Goal: Task Accomplishment & Management: Use online tool/utility

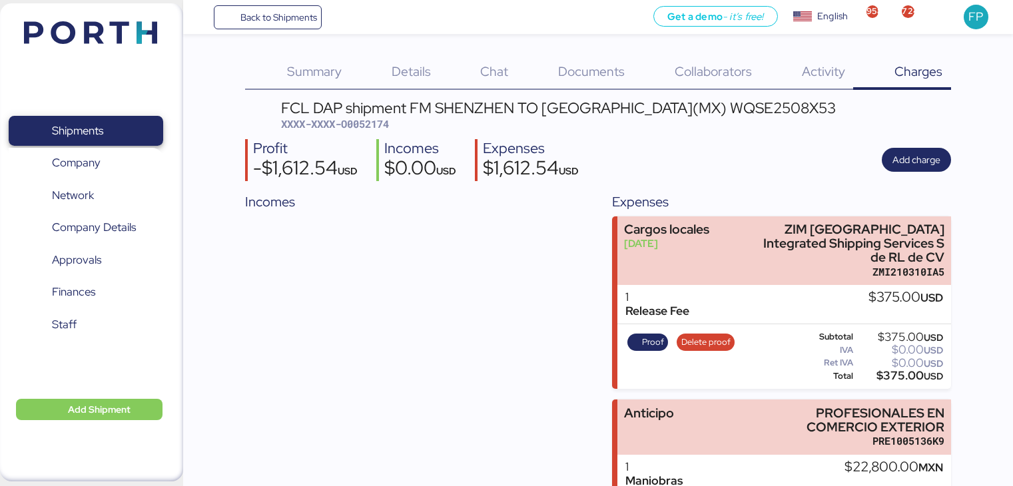
click at [111, 121] on span "Shipments" at bounding box center [85, 130] width 143 height 19
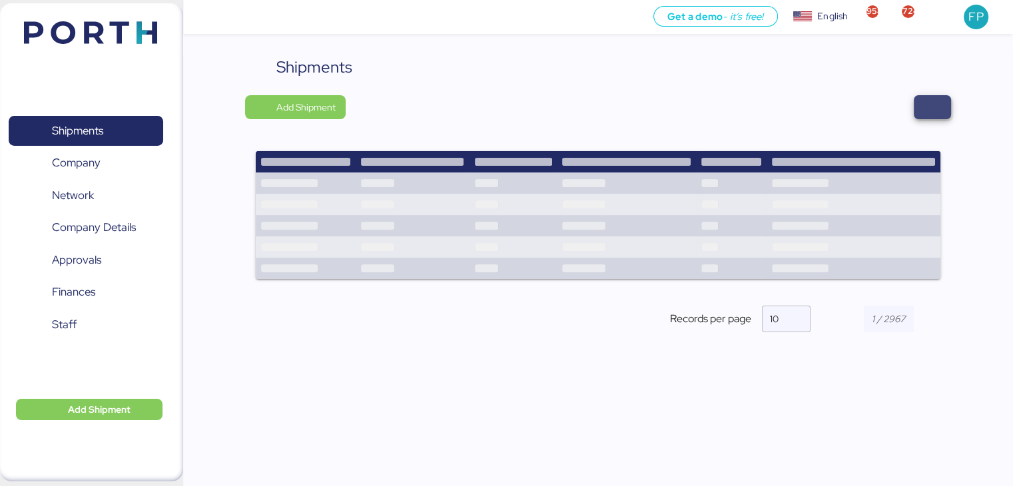
click at [935, 105] on span "button" at bounding box center [933, 107] width 16 height 19
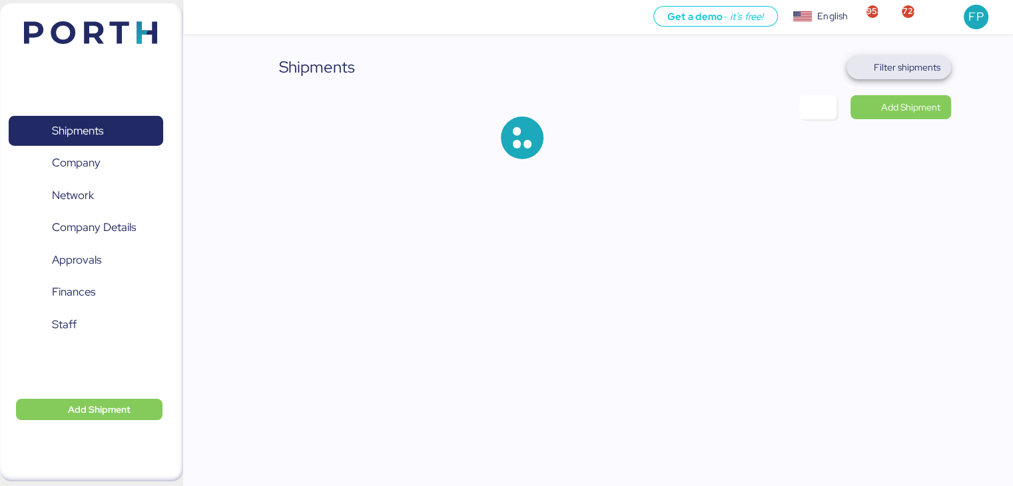
click at [919, 63] on span "Filter shipments" at bounding box center [907, 67] width 67 height 16
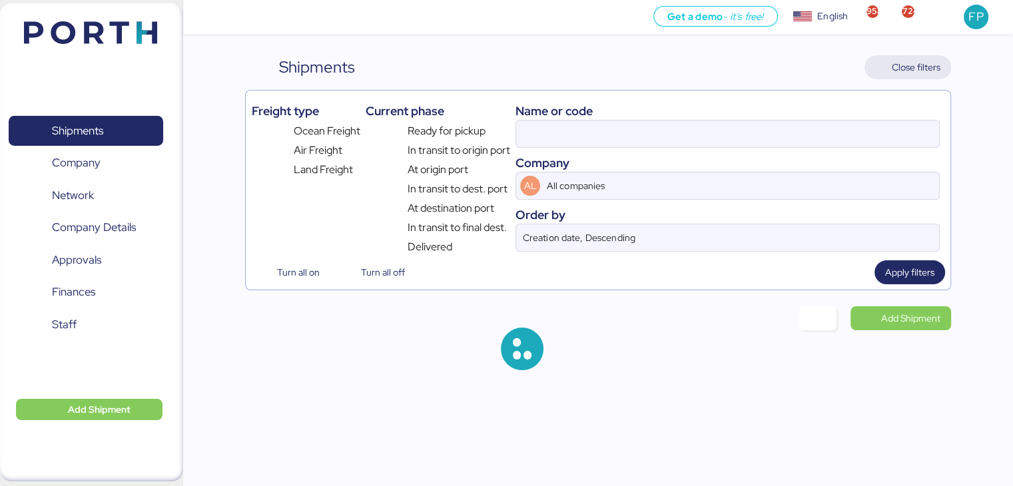
type input "O0052106"
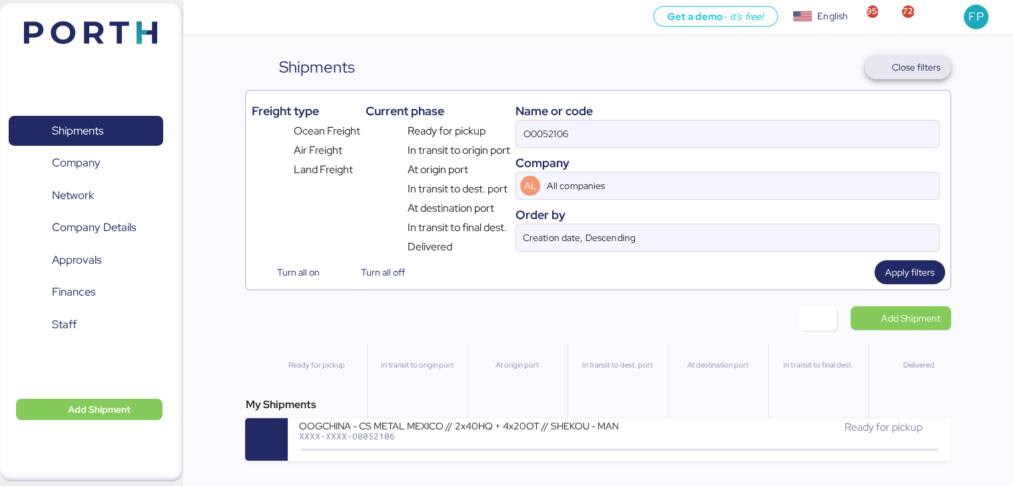
click at [919, 63] on span "Close filters" at bounding box center [916, 67] width 49 height 16
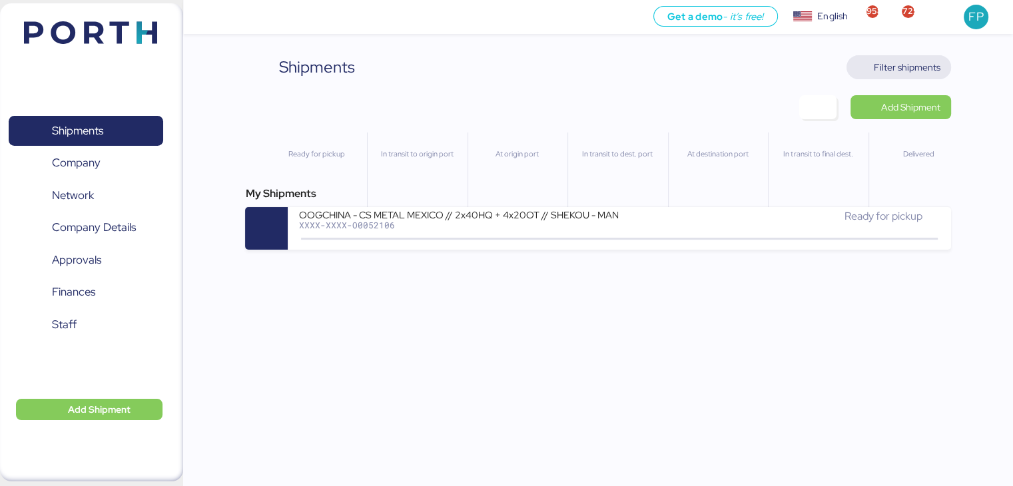
click at [919, 64] on span "Filter shipments" at bounding box center [907, 67] width 67 height 16
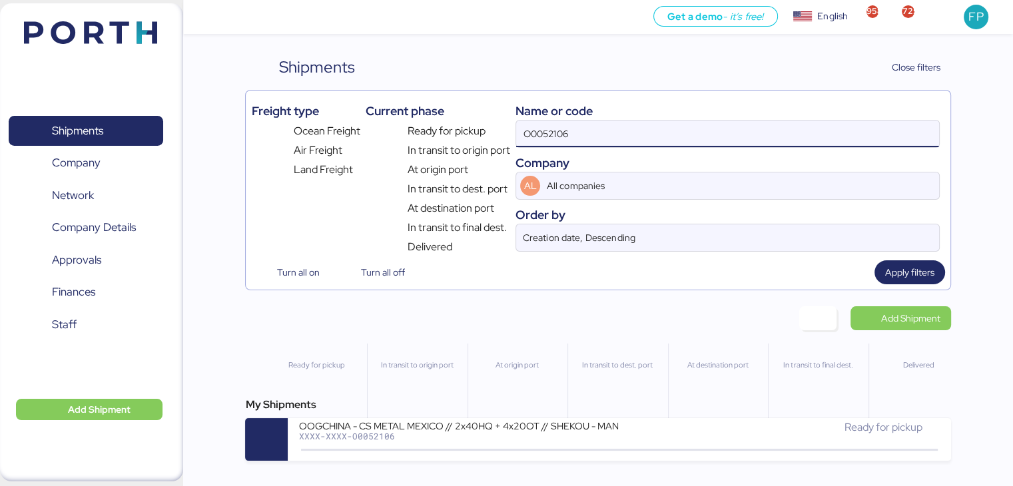
click at [536, 129] on input "O0052106" at bounding box center [727, 134] width 422 height 27
paste input "A0052252"
type input "A0052252"
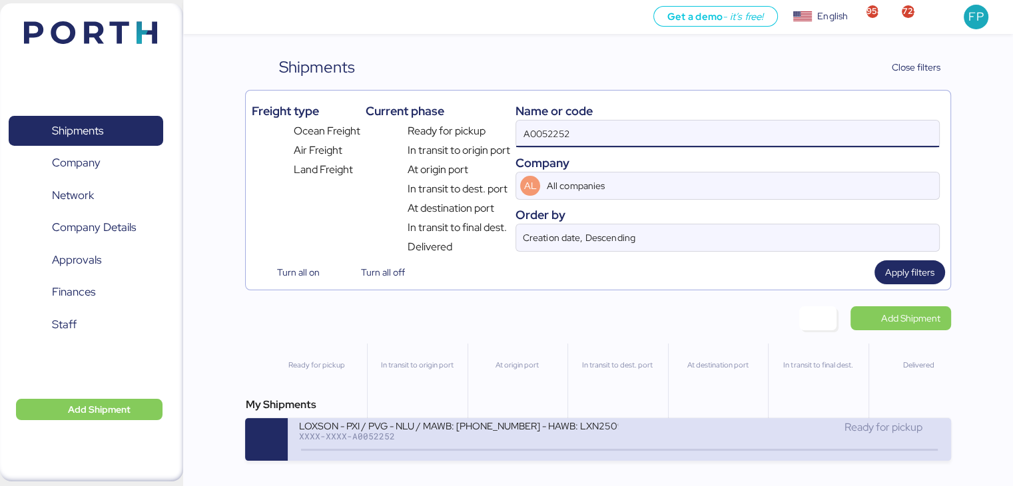
click at [435, 431] on div "LOXSON - PXI / PVG - NLU / MAWB: [PHONE_NUMBER] - HAWB: LXN25090898" at bounding box center [458, 425] width 320 height 11
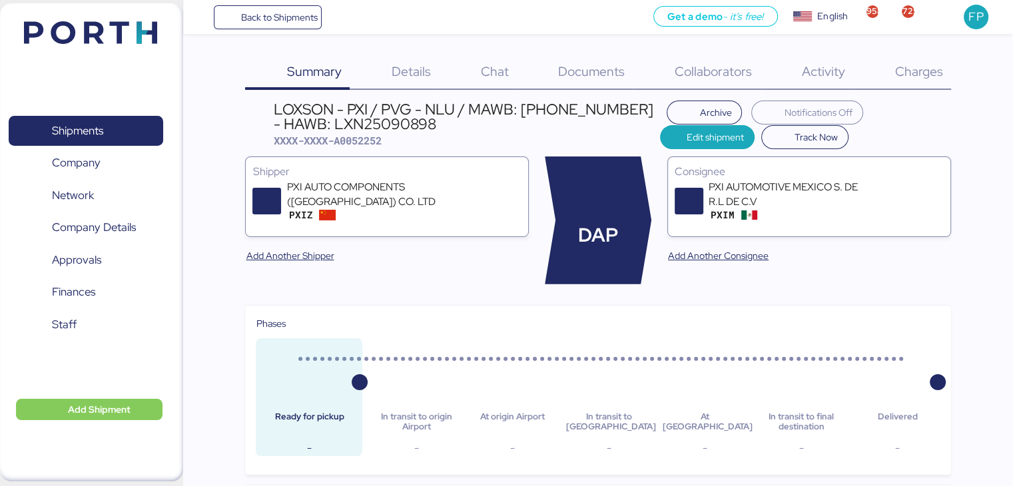
click at [927, 81] on div "Charges 0" at bounding box center [902, 72] width 98 height 35
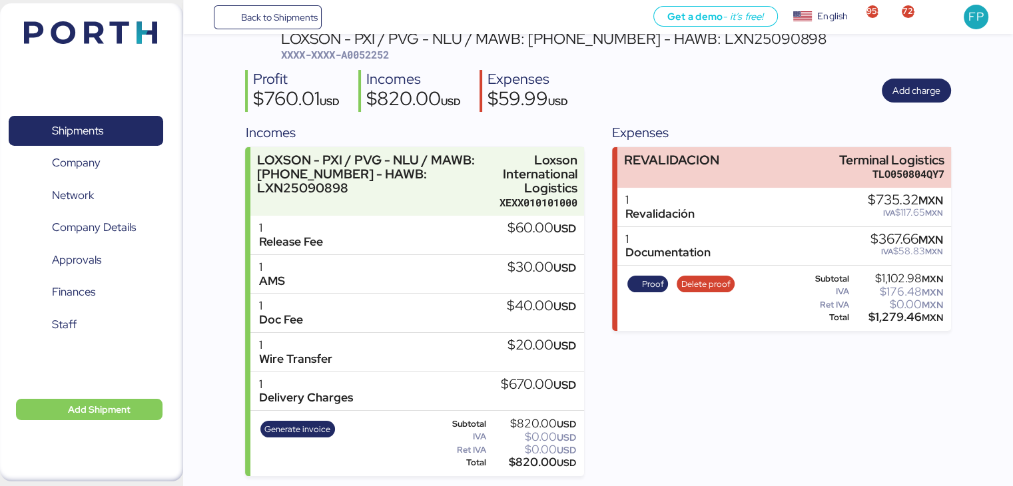
scroll to position [68, 0]
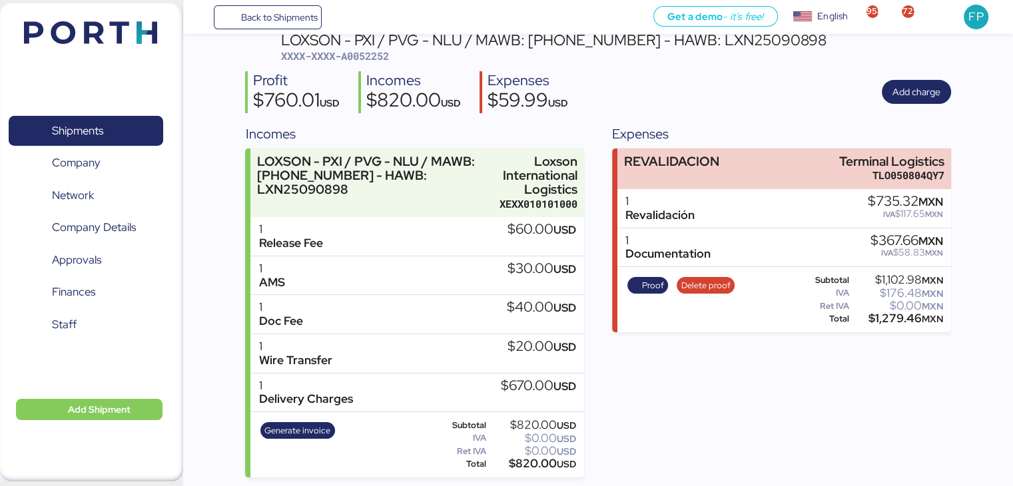
click at [356, 57] on span "XXXX-XXXX-A0052252" at bounding box center [335, 55] width 108 height 13
copy span "A0052252"
drag, startPoint x: 836, startPoint y: 153, endPoint x: 975, endPoint y: 150, distance: 138.6
click at [975, 150] on div "Summary 0 Details 0 Chat 0 Documents 0 Collaborators 0 Activity 0 Charges 0 LOX…" at bounding box center [506, 205] width 1013 height 546
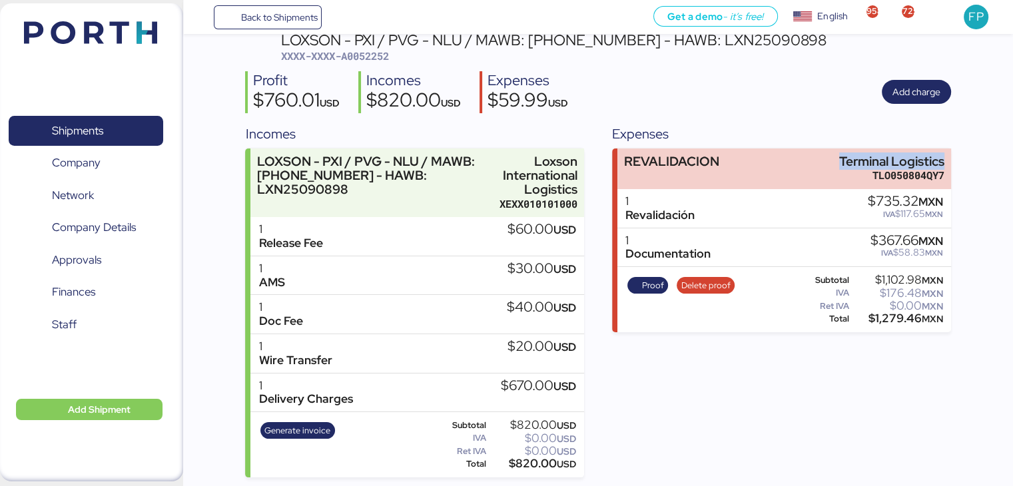
copy div "Terminal Logistics"
click at [650, 286] on span "Proof" at bounding box center [653, 285] width 22 height 15
click at [879, 316] on div "$1,279.46 MXN" at bounding box center [897, 319] width 91 height 10
copy div "1,279.46"
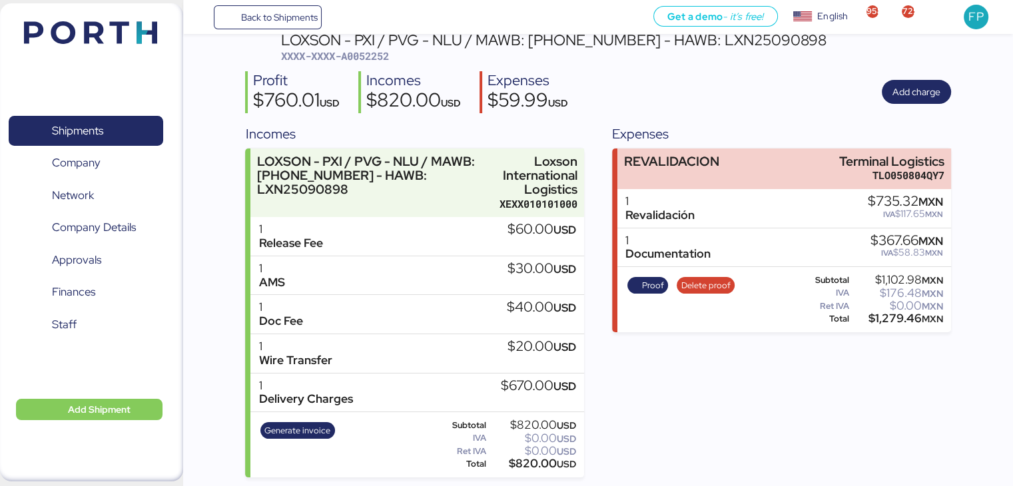
scroll to position [18, 0]
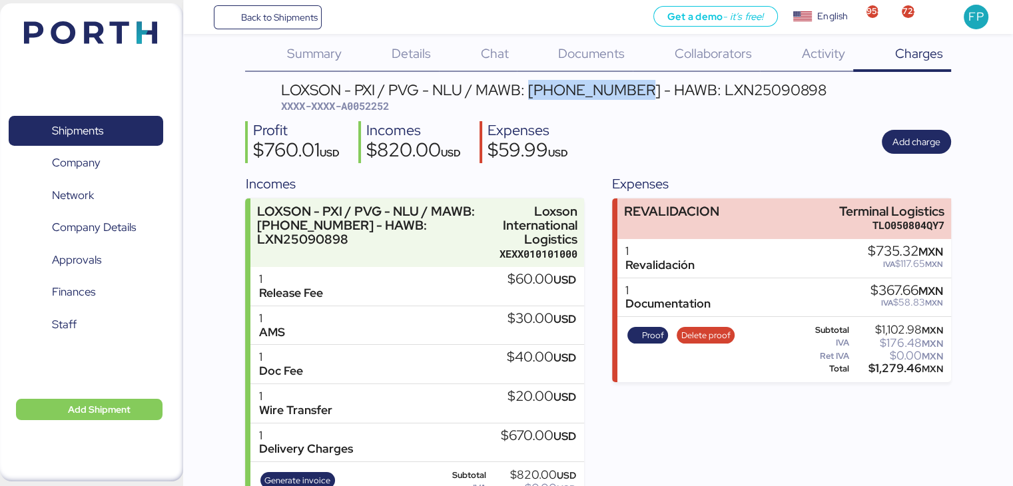
copy div "784-4085 6211"
drag, startPoint x: 530, startPoint y: 88, endPoint x: 629, endPoint y: 87, distance: 98.6
click at [629, 87] on div "LOXSON - PXI / PVG - NLU / MAWB: [PHONE_NUMBER] - HAWB: LXN25090898" at bounding box center [554, 90] width 546 height 15
click at [891, 372] on div "$1,279.46 MXN" at bounding box center [897, 369] width 91 height 10
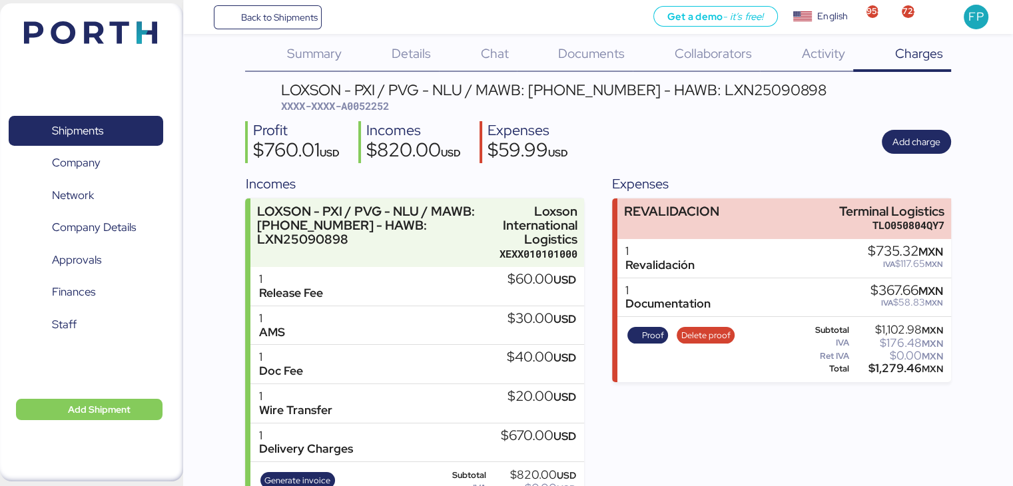
copy div "1,279.46"
click at [110, 129] on span "Shipments" at bounding box center [85, 130] width 143 height 19
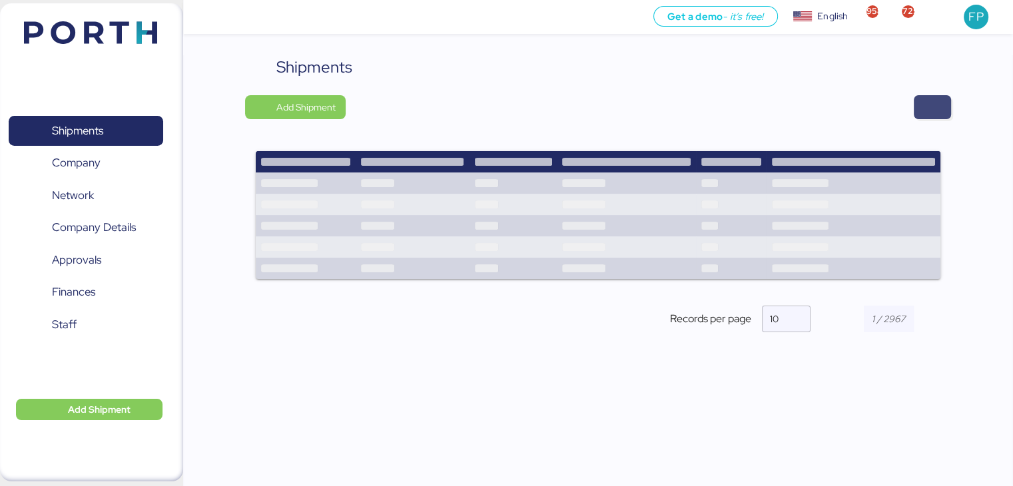
click at [937, 101] on span "button" at bounding box center [933, 107] width 16 height 19
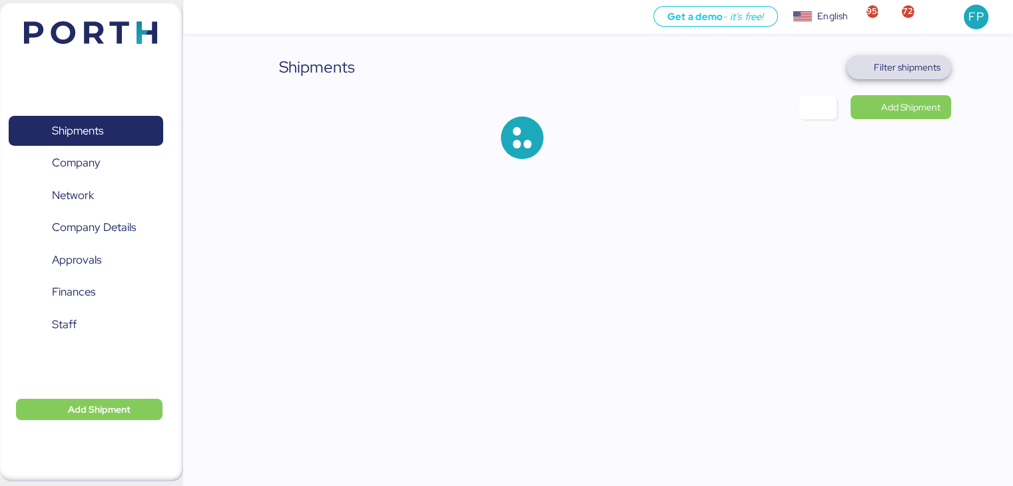
click at [930, 75] on span "Filter shipments" at bounding box center [898, 67] width 83 height 19
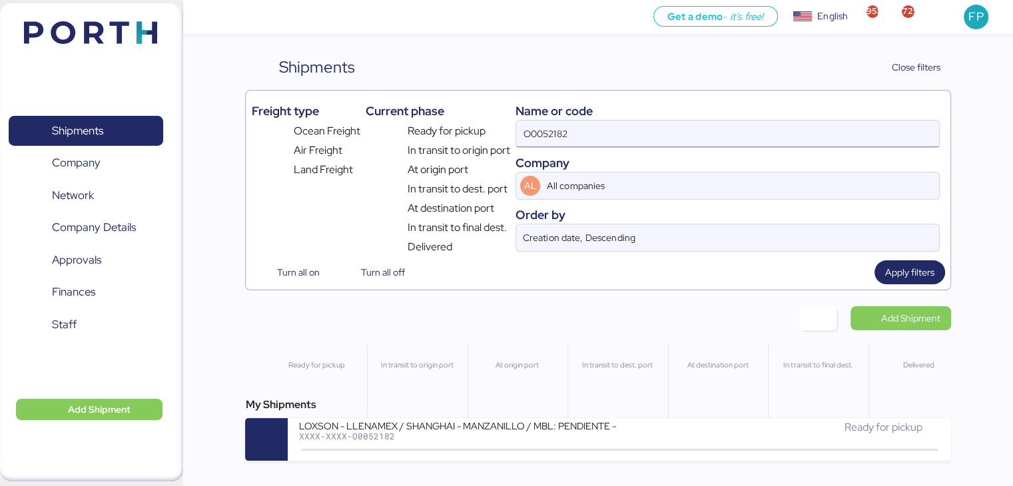
click at [544, 133] on input "O0052182" at bounding box center [727, 134] width 422 height 27
paste input "1"
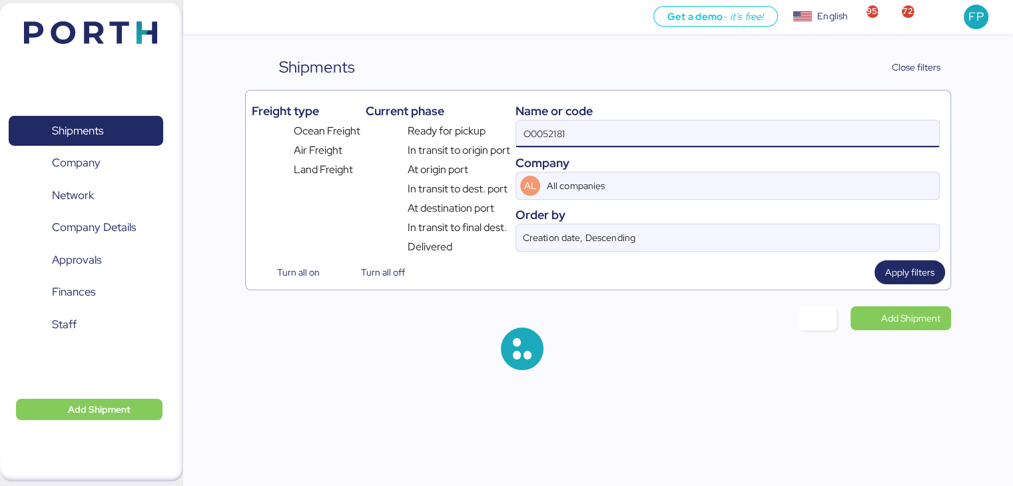
type input "O0052181"
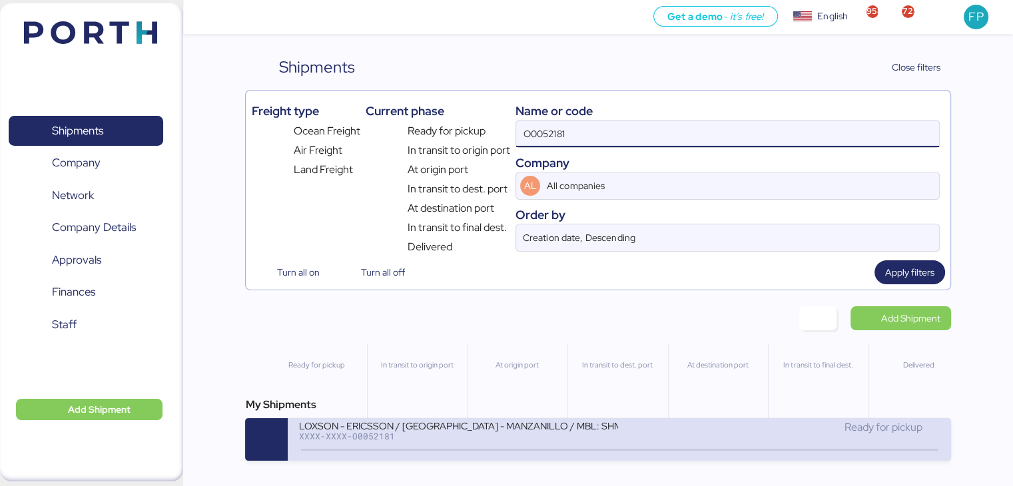
click at [469, 446] on div "LOXSON - ERICSSON / SHANGHAI - MANZANILLO / MBL: SHMZL25190329 - HBL: YQSE25090…" at bounding box center [458, 434] width 321 height 29
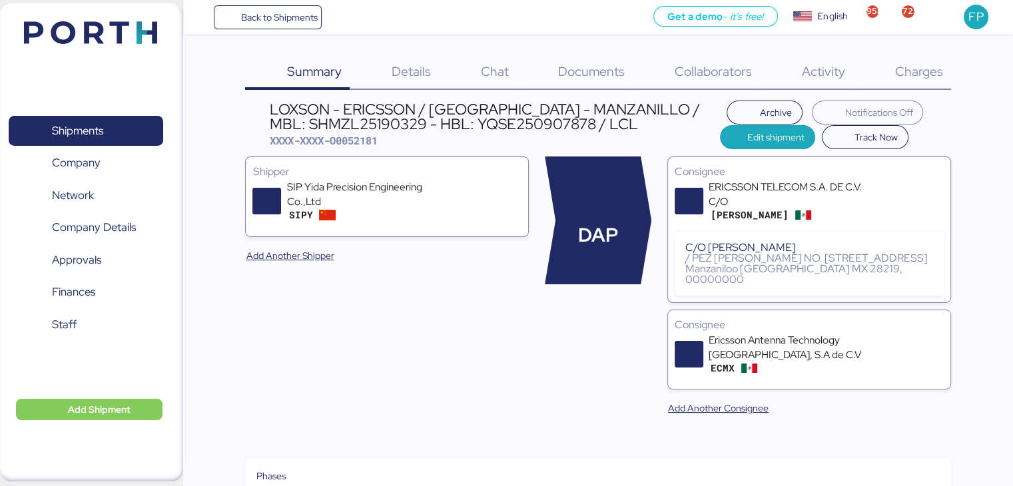
click at [907, 82] on div "Charges 0" at bounding box center [902, 72] width 98 height 35
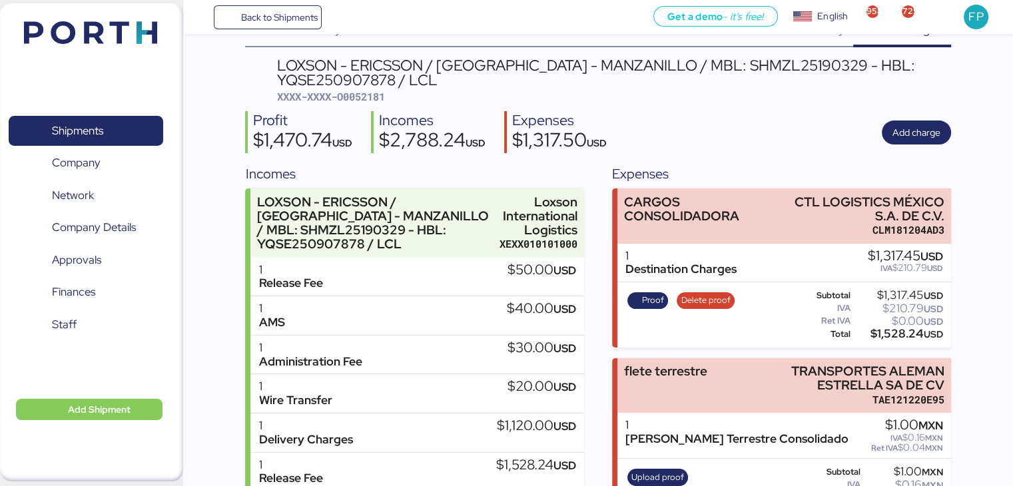
scroll to position [123, 0]
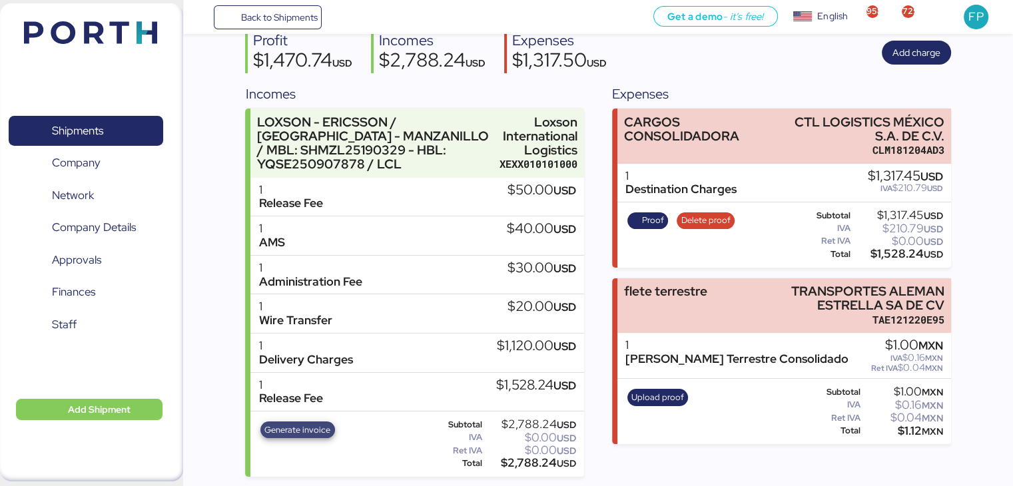
click at [321, 432] on span "Generate invoice" at bounding box center [297, 430] width 66 height 15
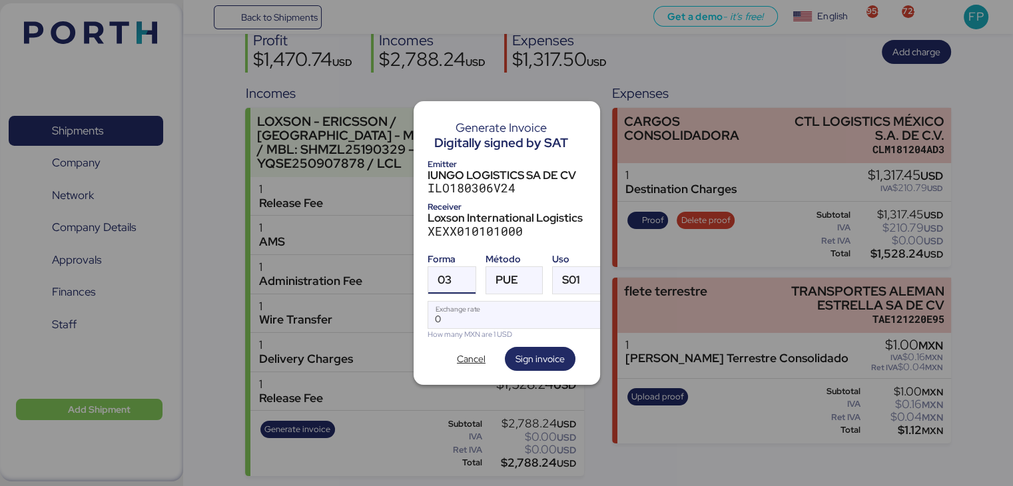
click at [456, 278] on div at bounding box center [464, 280] width 24 height 27
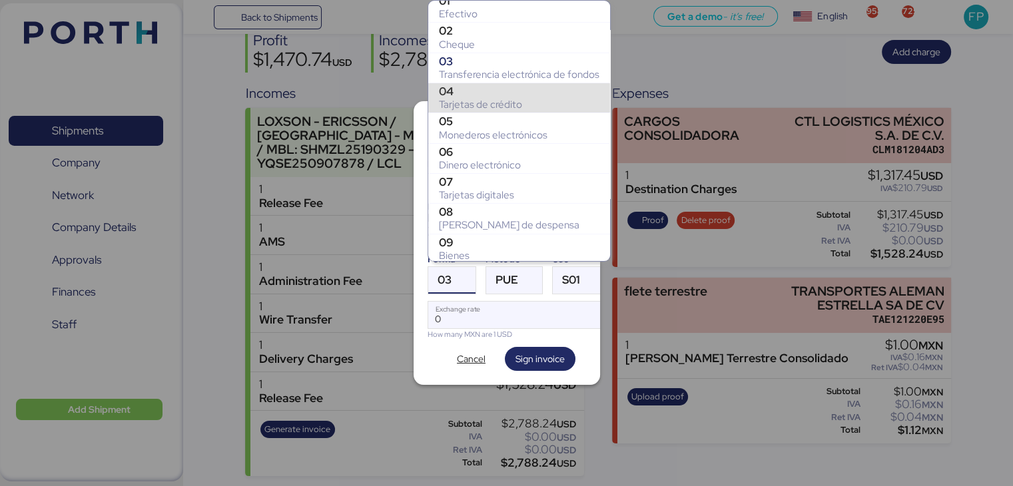
scroll to position [252, 0]
click at [501, 103] on div "Cheque" at bounding box center [519, 102] width 161 height 13
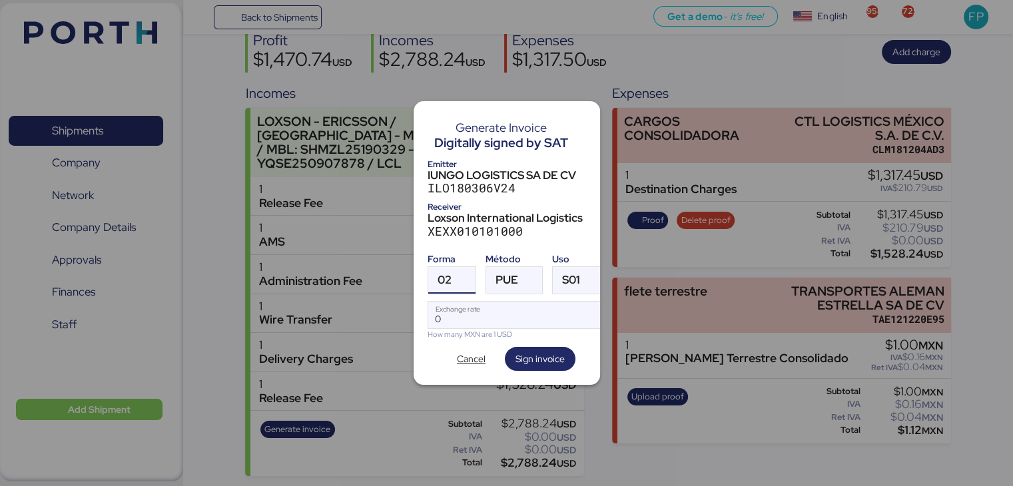
click at [448, 278] on span "02" at bounding box center [445, 279] width 14 height 11
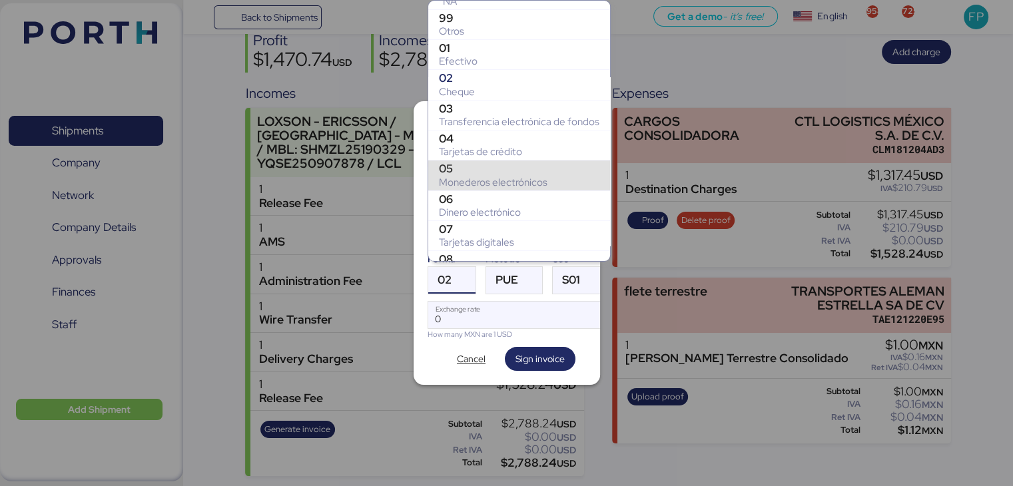
scroll to position [262, 0]
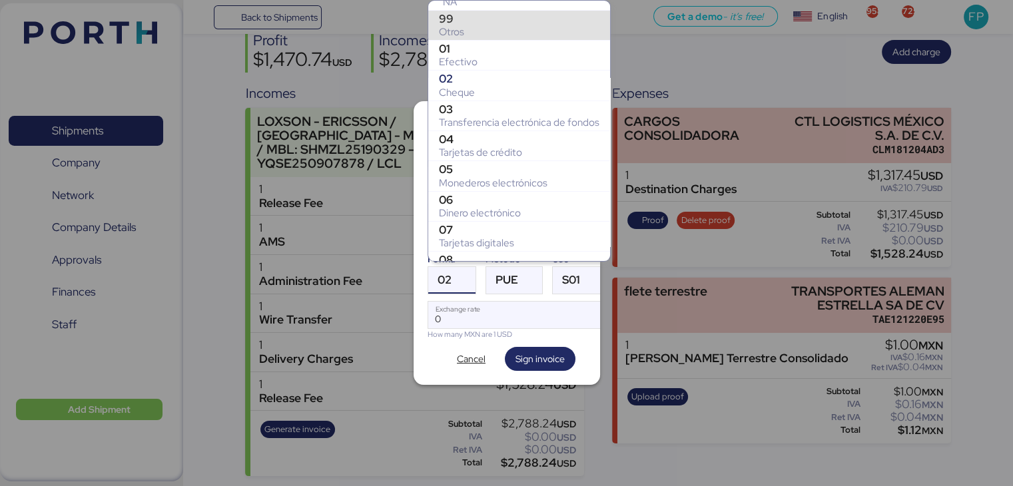
click at [468, 27] on div "Otros" at bounding box center [519, 31] width 161 height 13
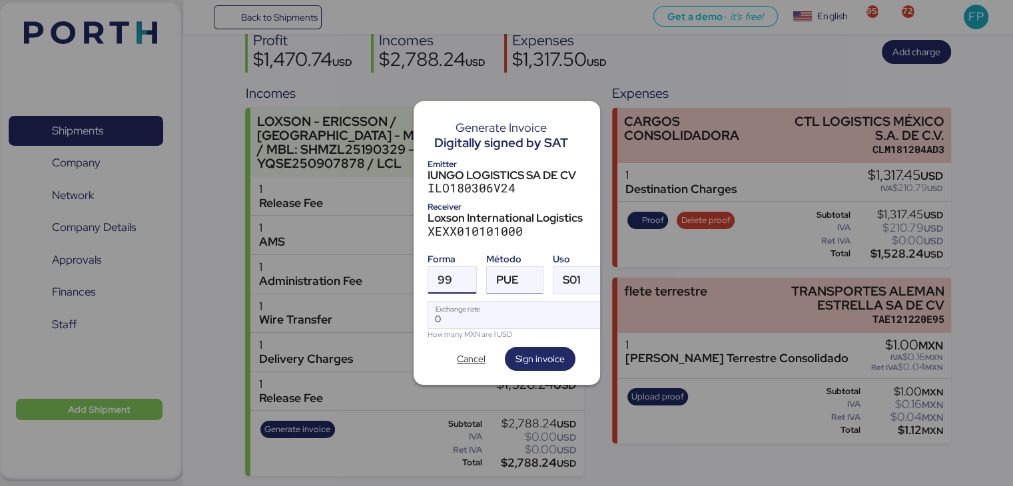
click at [498, 274] on span "PUE" at bounding box center [507, 279] width 23 height 11
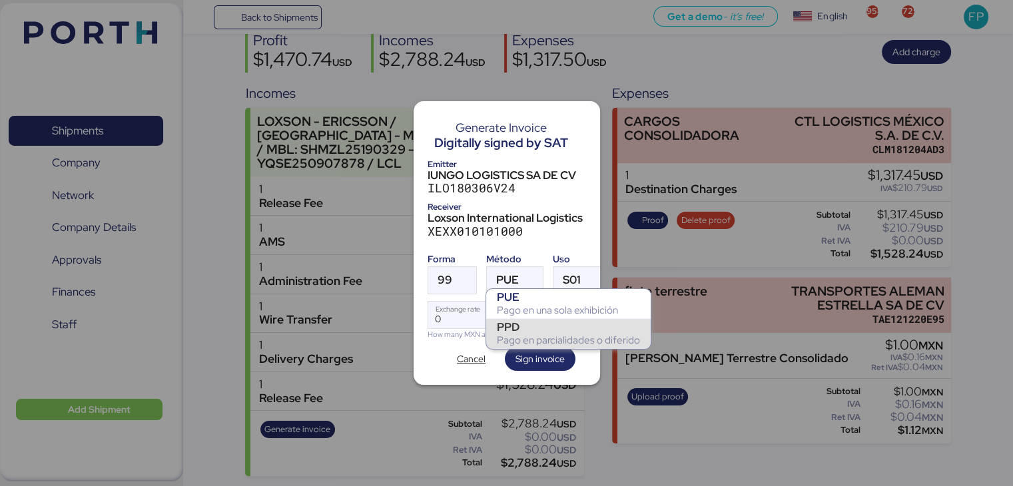
click at [523, 332] on div "PPD" at bounding box center [568, 326] width 143 height 13
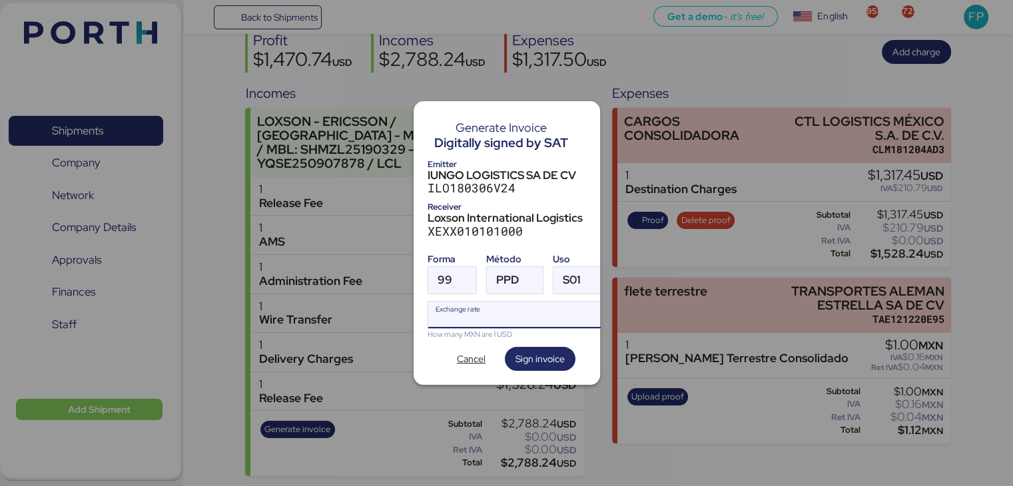
click at [480, 302] on input "Exchange rate" at bounding box center [516, 315] width 177 height 27
type input "0"
paste input "18.3855"
type input "18.3855"
click at [530, 331] on div "How many MXN are 1 USD" at bounding box center [517, 334] width 179 height 11
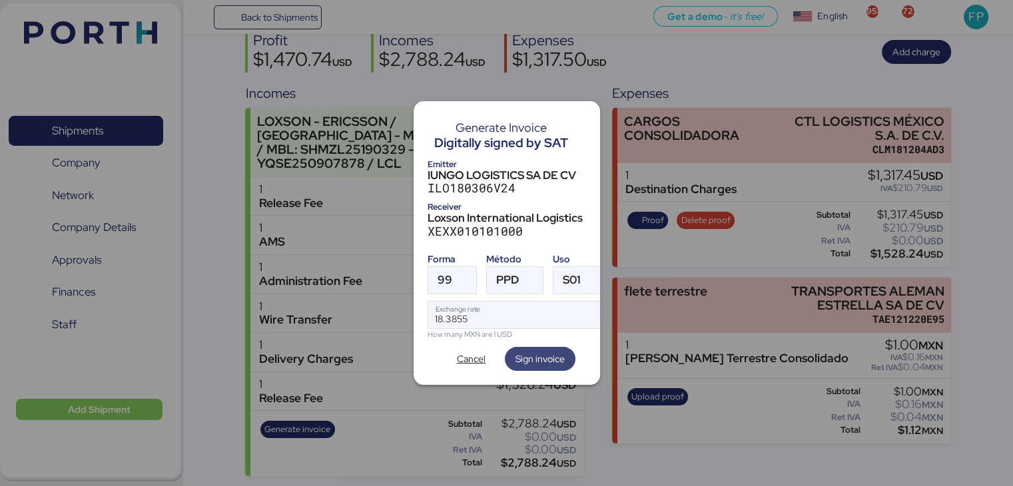
click at [542, 366] on span "Sign invoice" at bounding box center [540, 359] width 71 height 24
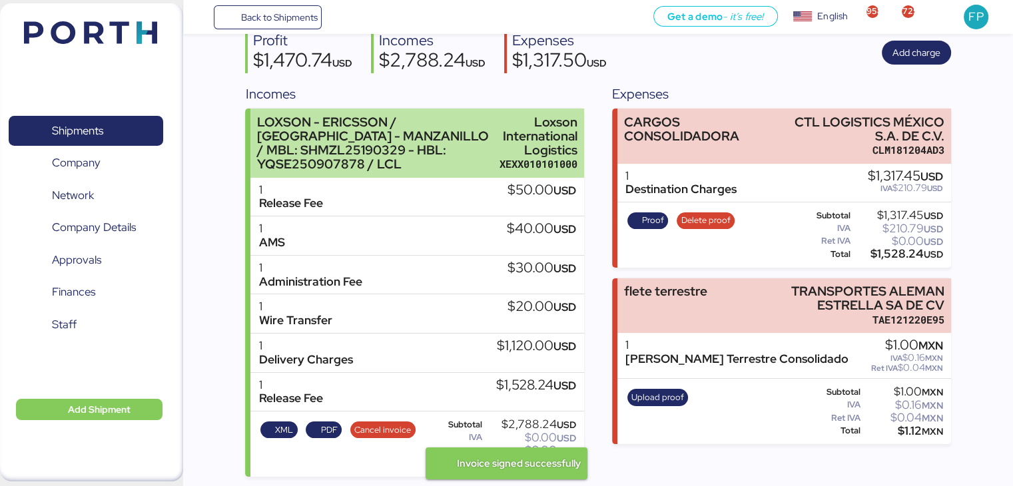
scroll to position [78, 0]
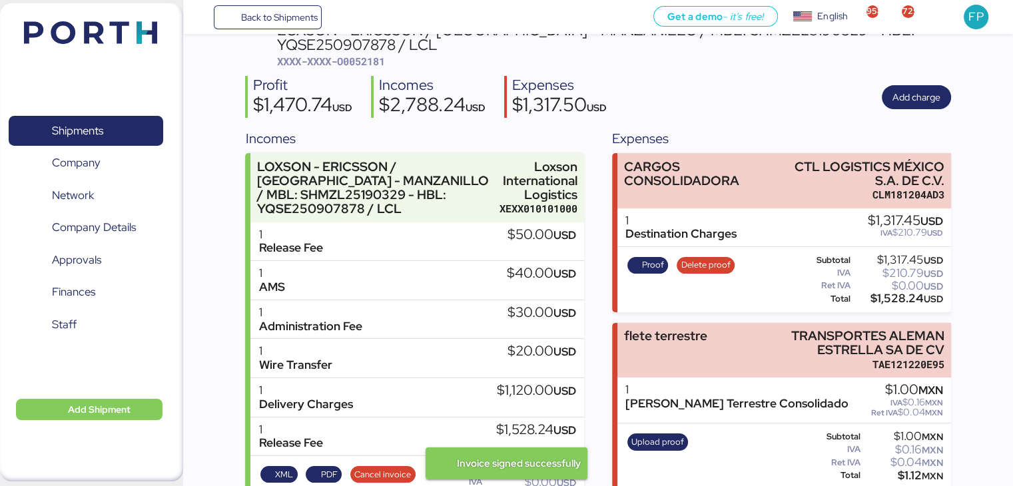
click at [376, 65] on span "XXXX-XXXX-O0052181" at bounding box center [331, 61] width 108 height 13
copy span "O0052181"
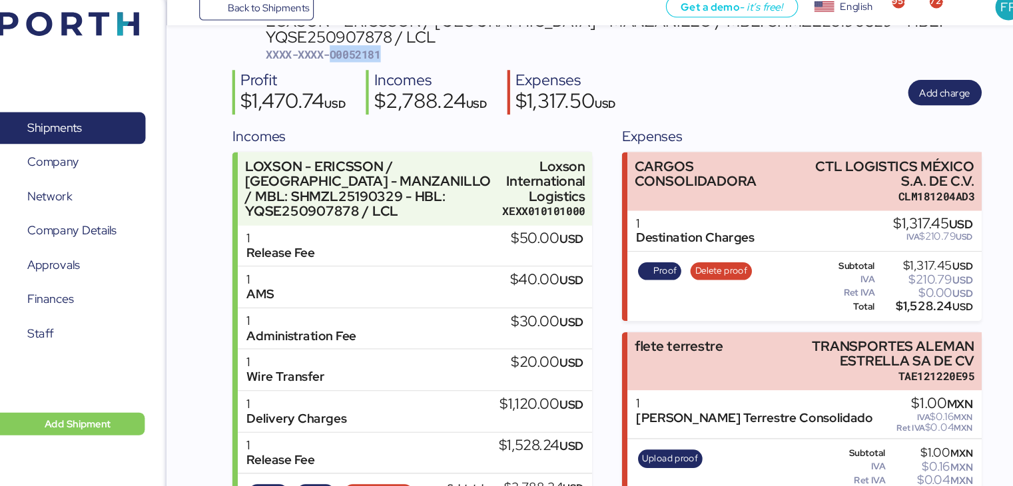
scroll to position [123, 0]
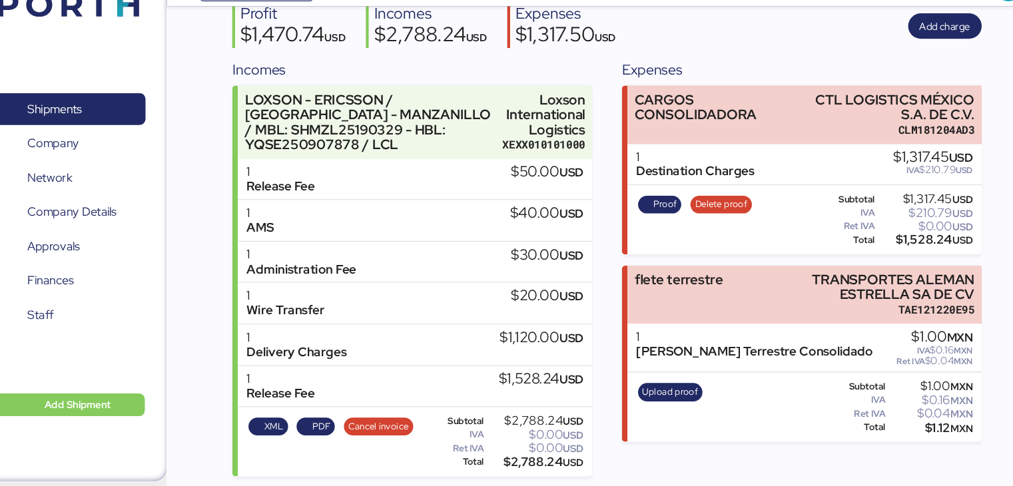
click at [537, 462] on div "$2,788.24 USD" at bounding box center [530, 463] width 91 height 10
copy div "2,788.24"
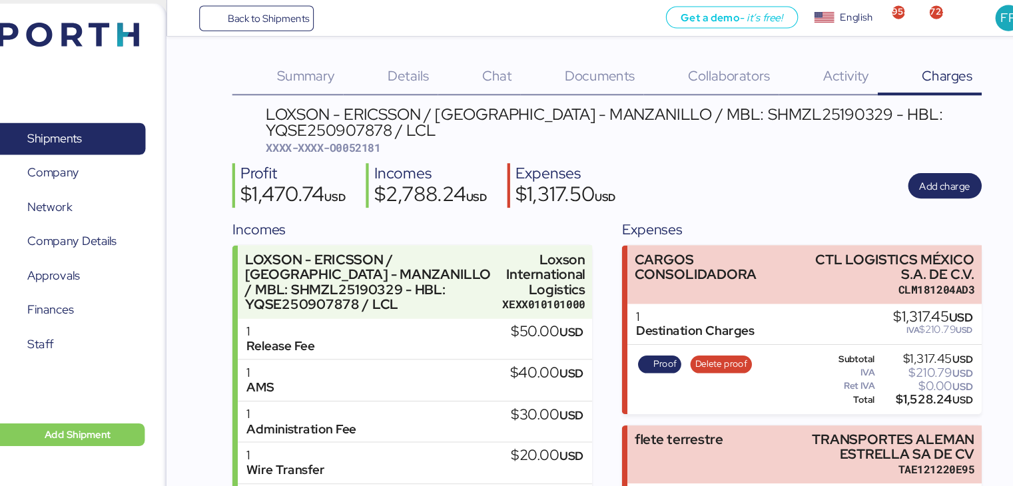
click at [704, 111] on div "LOXSON - ERICSSON / SHANGHAI - MANZANILLO / MBL: SHMZL25190329 - HBL: YQSE25090…" at bounding box center [614, 116] width 674 height 30
copy div "SHMZL25190329"
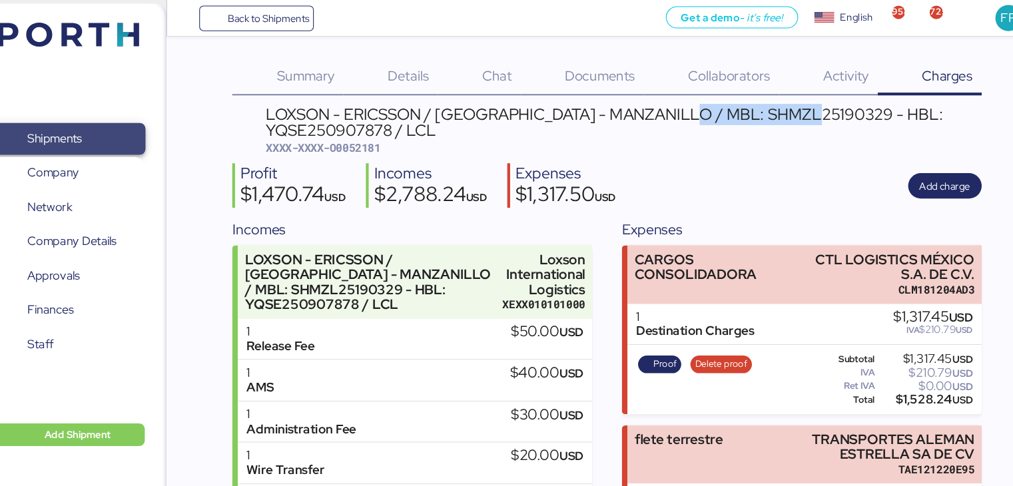
click at [116, 127] on span "Shipments" at bounding box center [85, 130] width 143 height 19
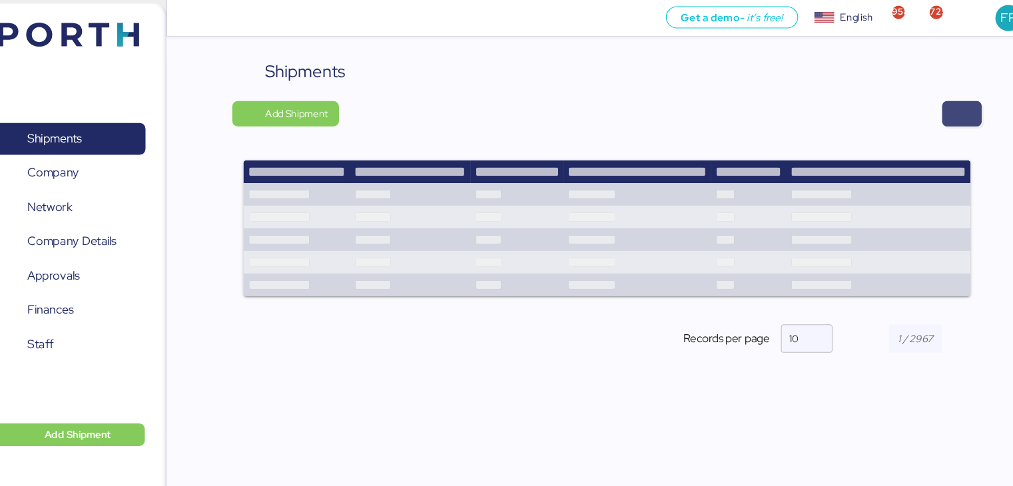
click at [914, 112] on span "button" at bounding box center [932, 107] width 37 height 24
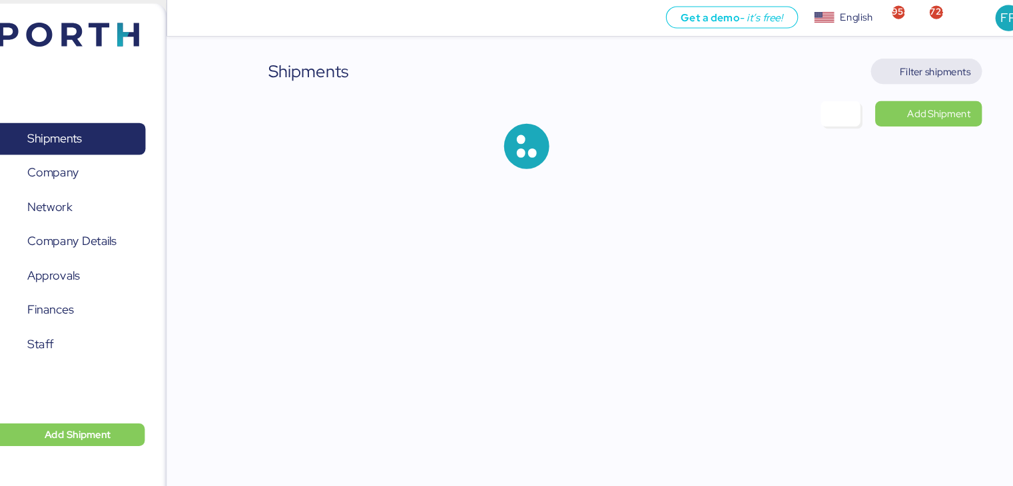
click at [905, 61] on span "Filter shipments" at bounding box center [907, 67] width 67 height 16
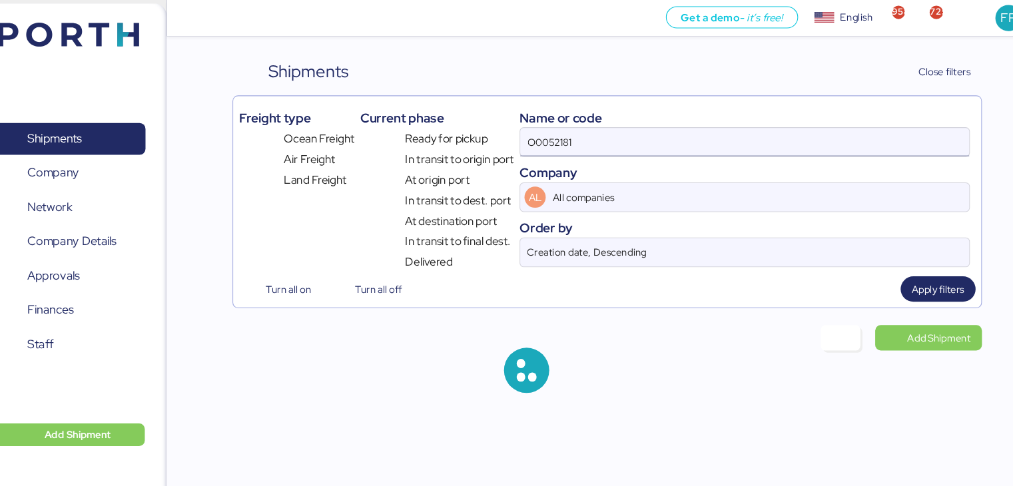
click at [568, 133] on input "O0052181" at bounding box center [727, 134] width 422 height 27
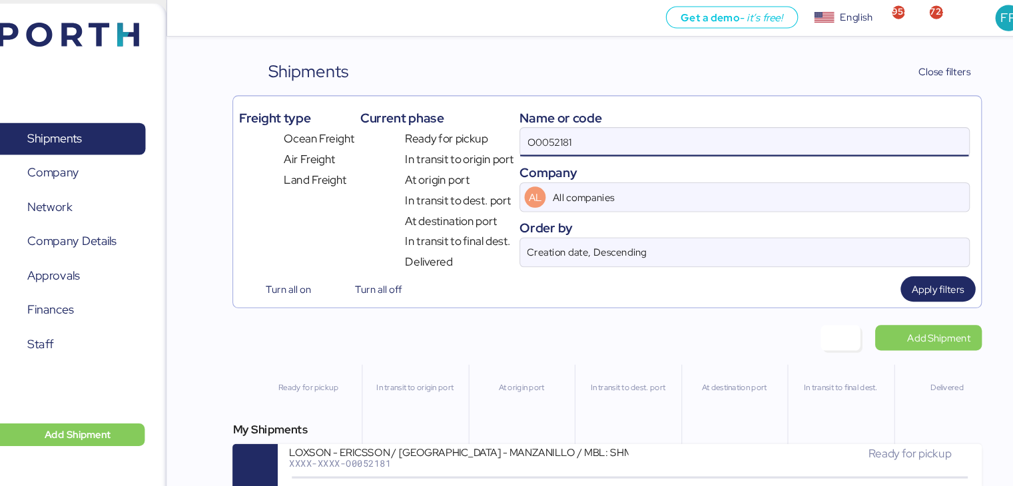
click at [568, 133] on input "O0052181" at bounding box center [727, 134] width 422 height 27
paste input "230"
type input "O0052230"
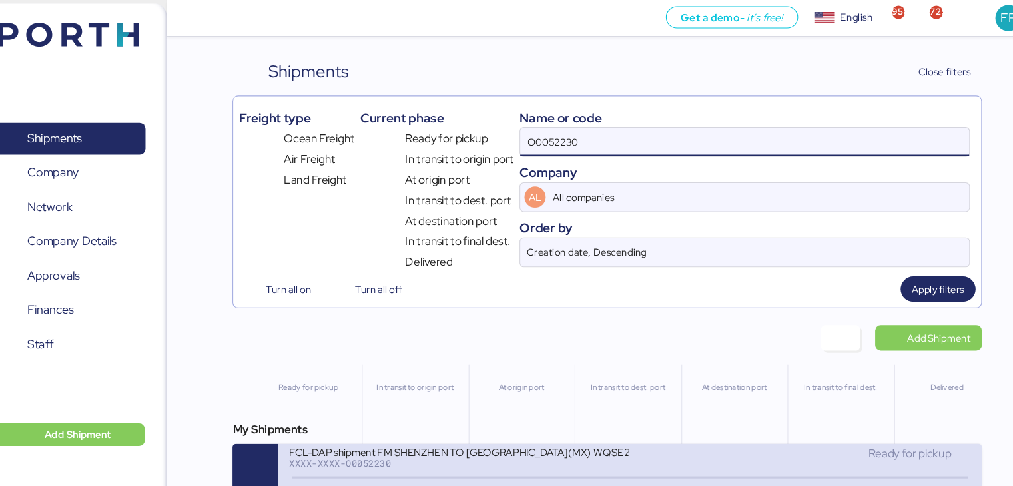
click at [408, 436] on div "XXXX-XXXX-O0052230" at bounding box center [458, 436] width 320 height 9
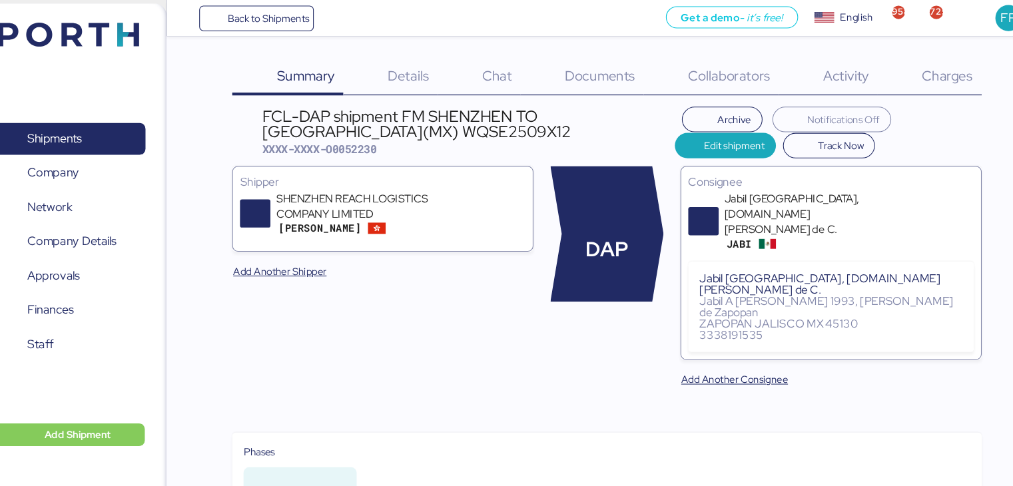
click at [921, 75] on span "Charges" at bounding box center [919, 71] width 48 height 17
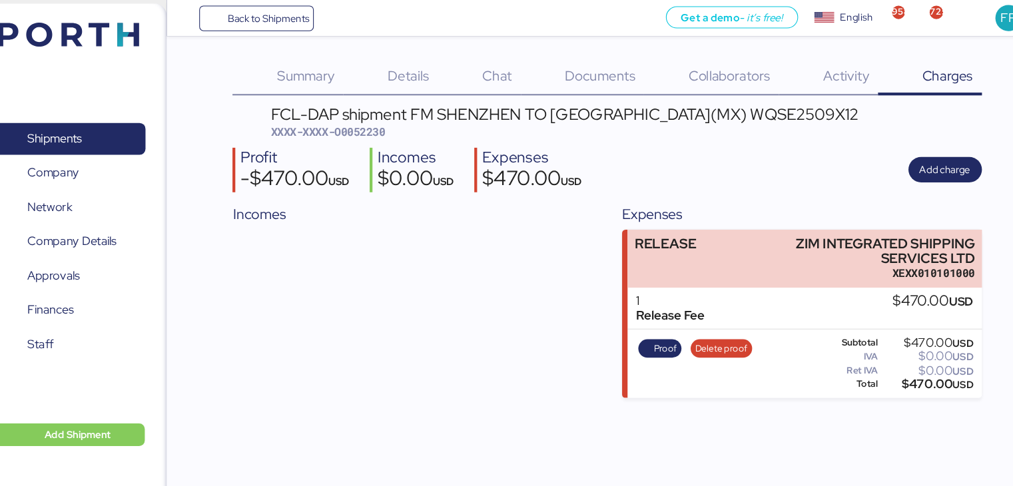
click at [358, 124] on span "XXXX-XXXX-O0052230" at bounding box center [335, 123] width 108 height 13
copy span "O0052230"
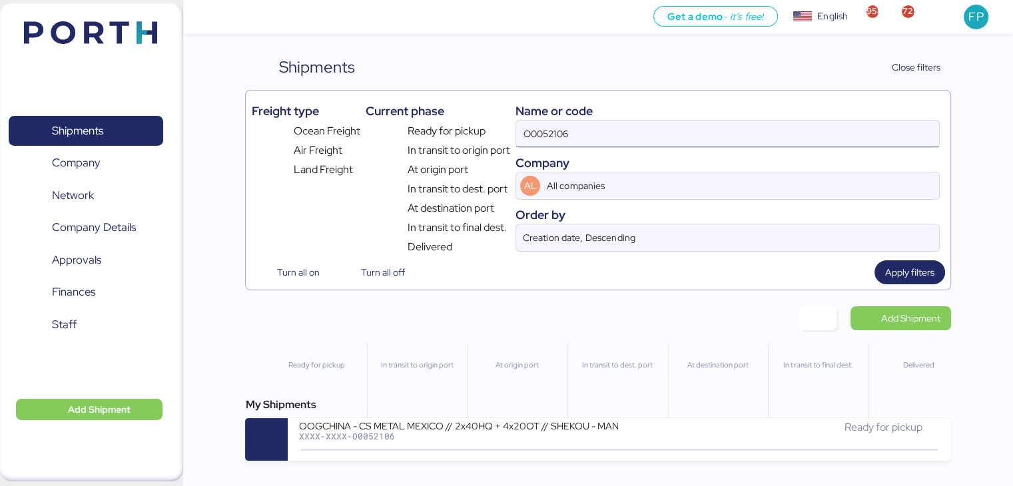
click at [558, 133] on input "O0052106" at bounding box center [727, 134] width 422 height 27
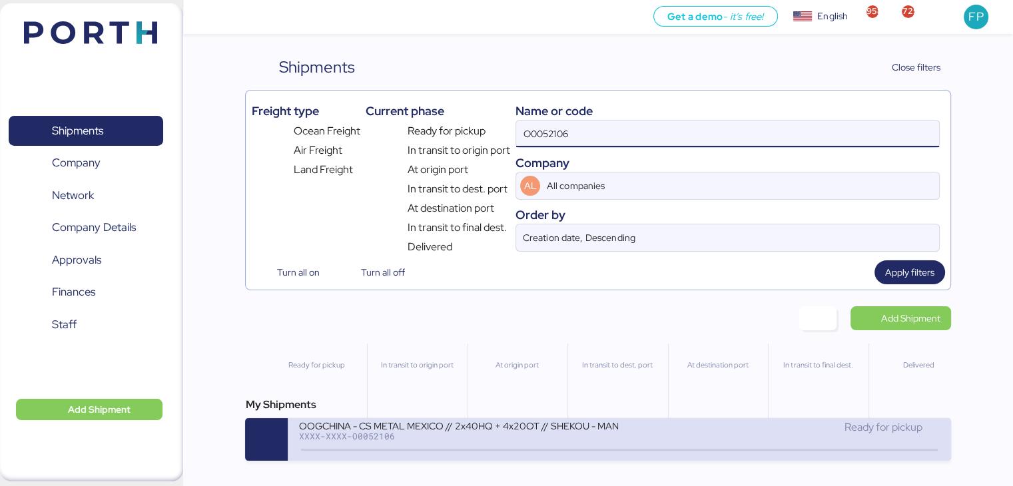
click at [484, 440] on div "XXXX-XXXX-O0052106" at bounding box center [458, 436] width 320 height 9
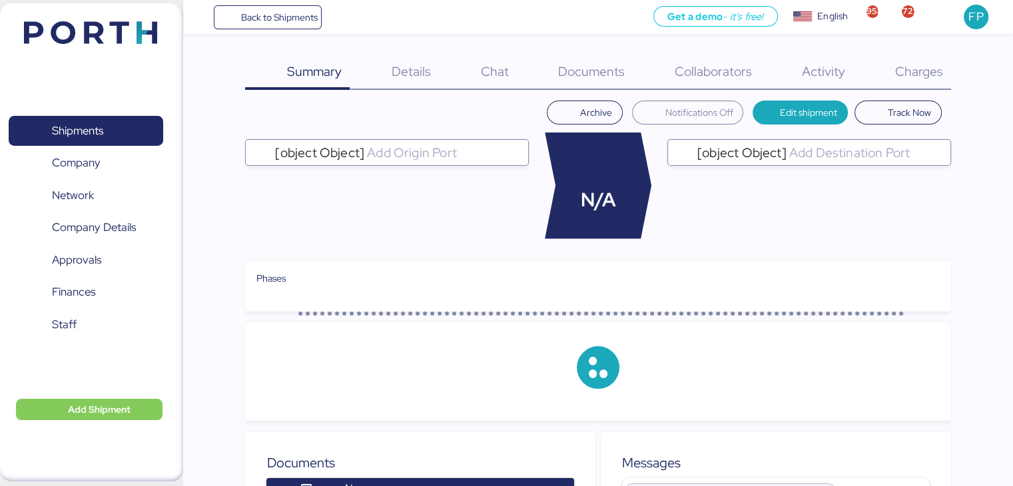
click at [915, 73] on span "Charges" at bounding box center [919, 71] width 48 height 17
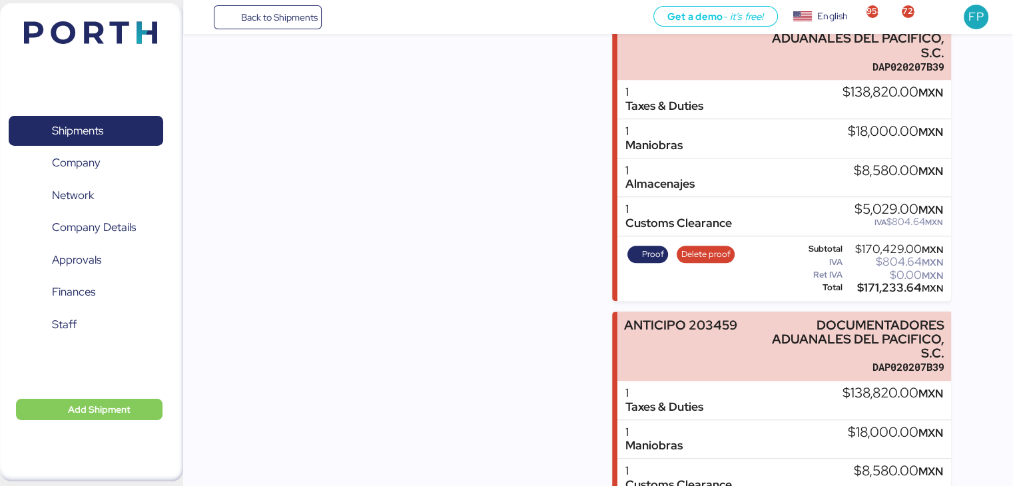
scroll to position [1279, 0]
click at [91, 141] on span "Shipments" at bounding box center [85, 130] width 143 height 19
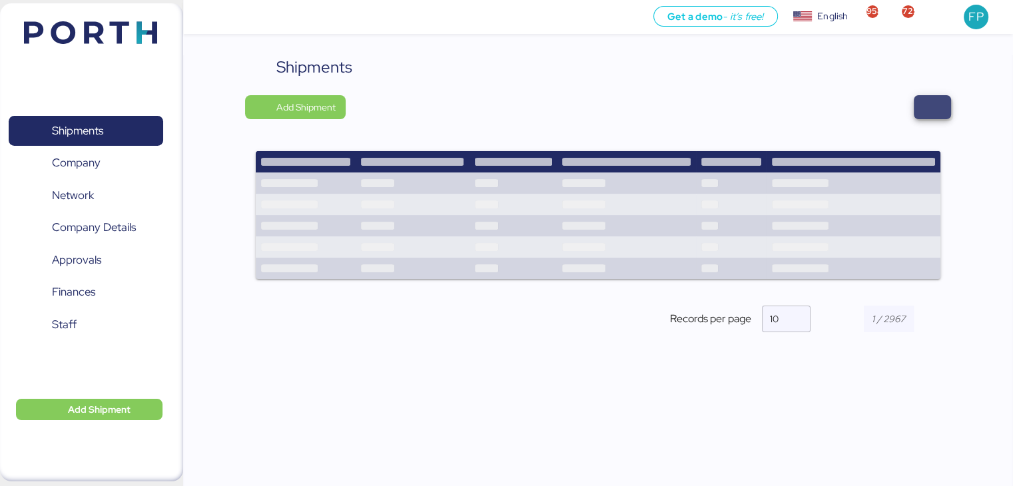
click at [925, 109] on span "button" at bounding box center [933, 107] width 16 height 19
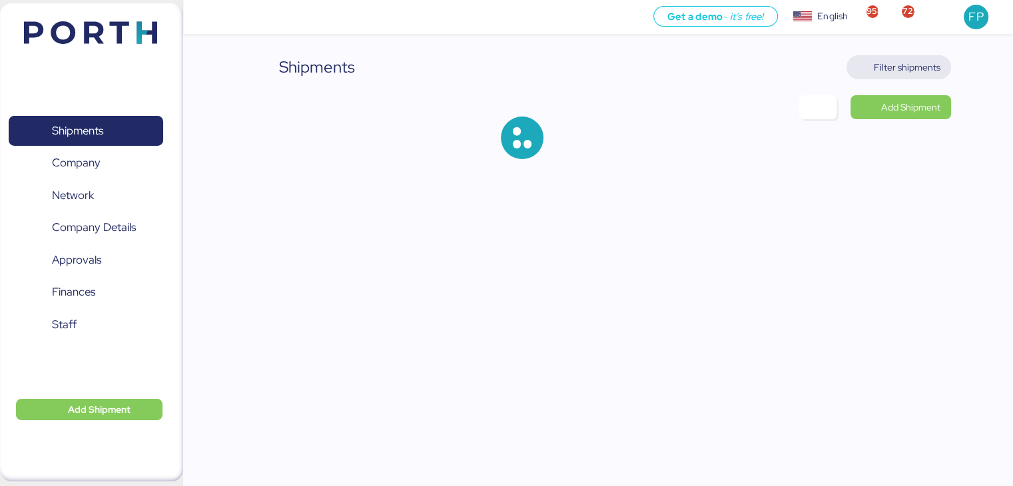
click at [906, 71] on span "Filter shipments" at bounding box center [907, 67] width 67 height 16
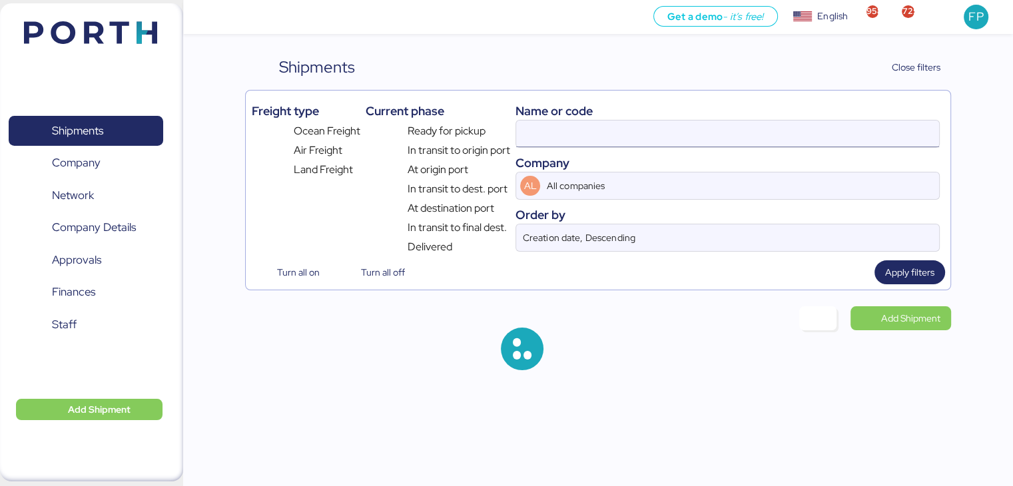
type input "A0052252"
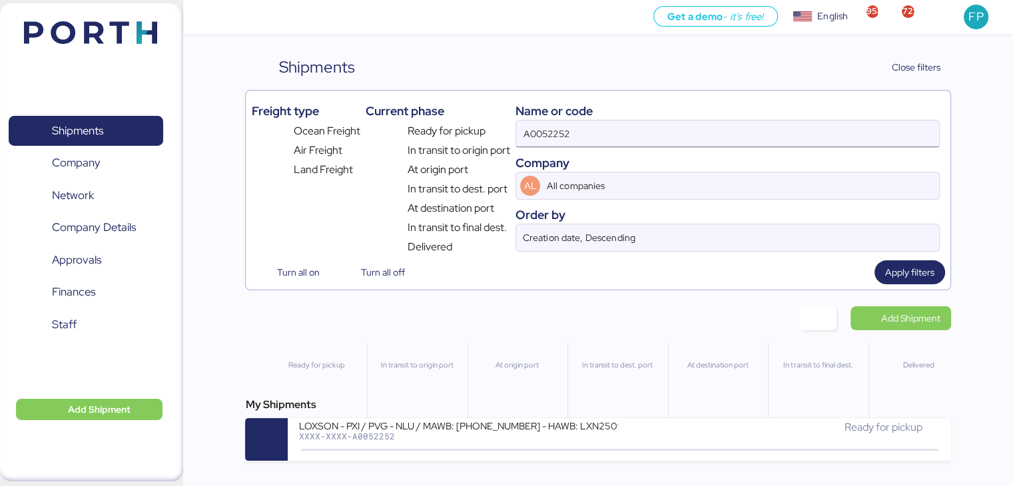
click at [551, 134] on input "A0052252" at bounding box center [727, 134] width 422 height 27
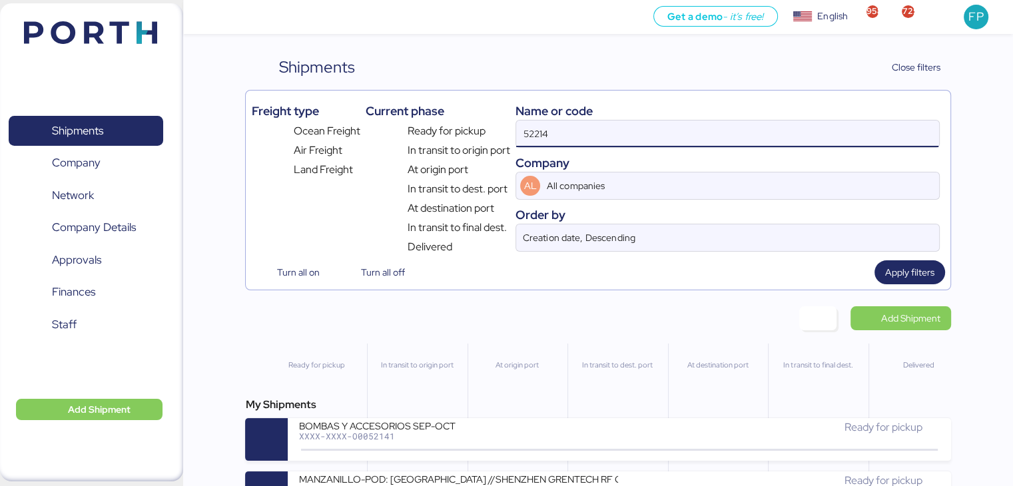
type input "52214"
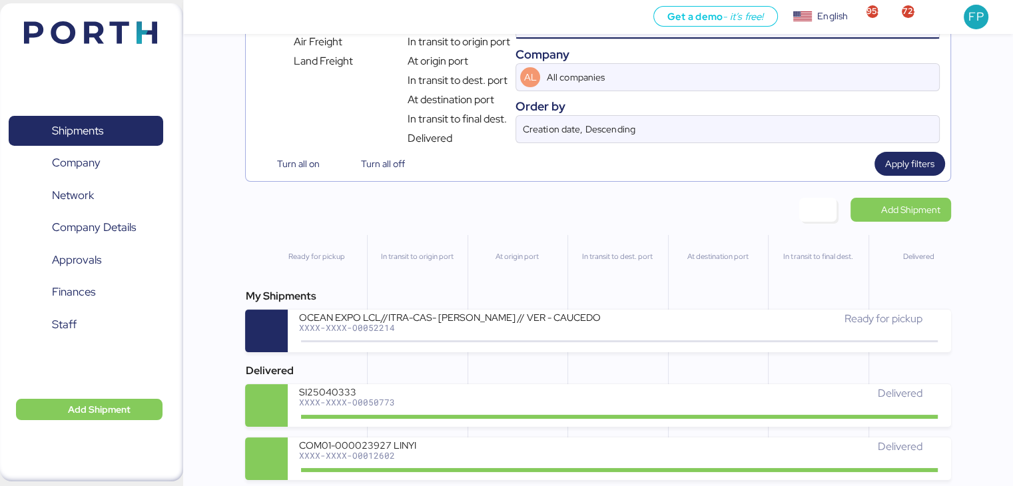
scroll to position [116, 0]
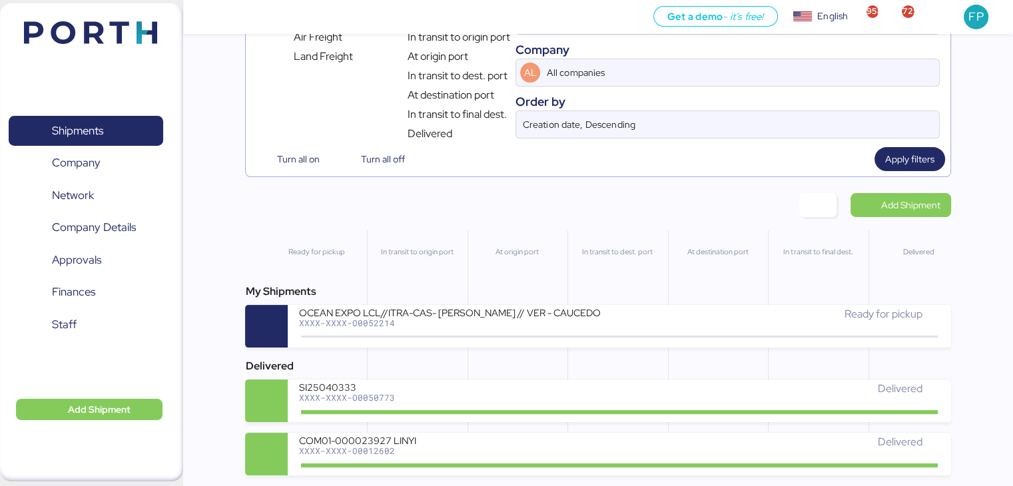
click at [411, 294] on div "My Shipments" at bounding box center [598, 292] width 706 height 16
click at [421, 304] on div "My Shipments OCEAN EXPO LCL//ITRA-CAS- [PERSON_NAME] // VER - CAUCEDO XXXX-XXXX…" at bounding box center [598, 316] width 706 height 64
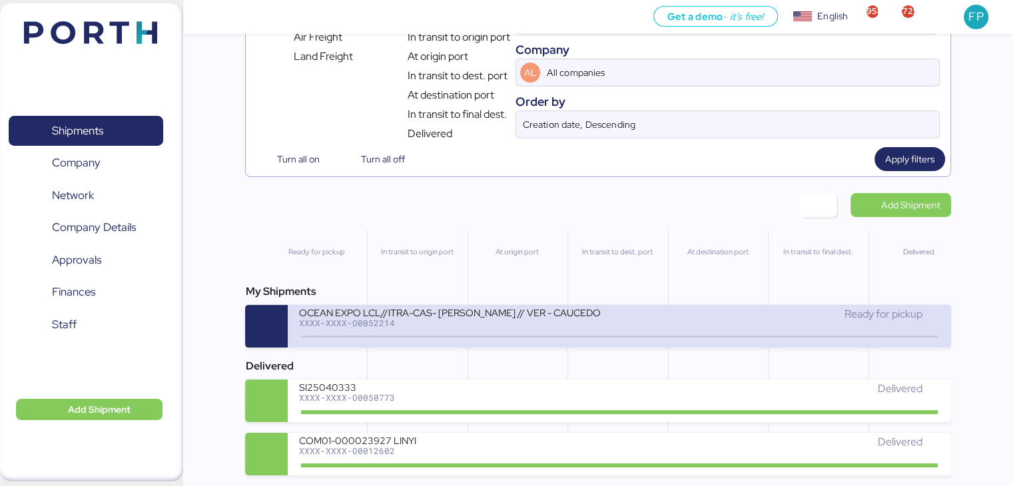
click at [450, 312] on div "OCEAN EXPO LCL//ITRA-CAS- [PERSON_NAME] // VER - CAUCEDO" at bounding box center [458, 311] width 320 height 11
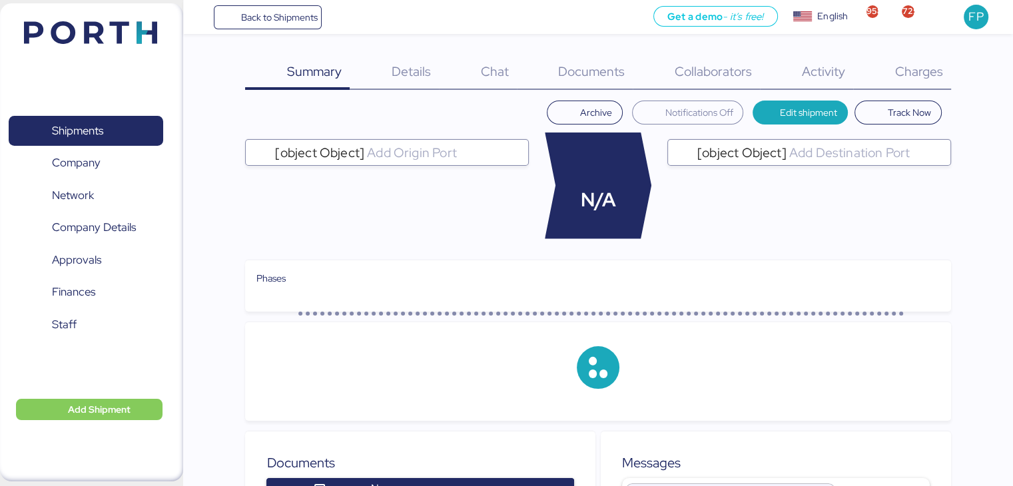
click at [901, 73] on span "Charges" at bounding box center [919, 71] width 48 height 17
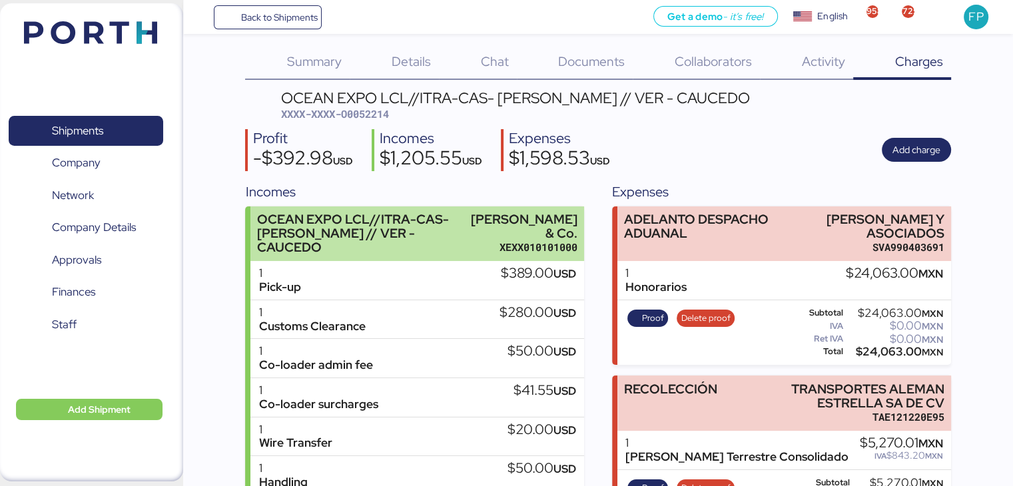
scroll to position [4, 0]
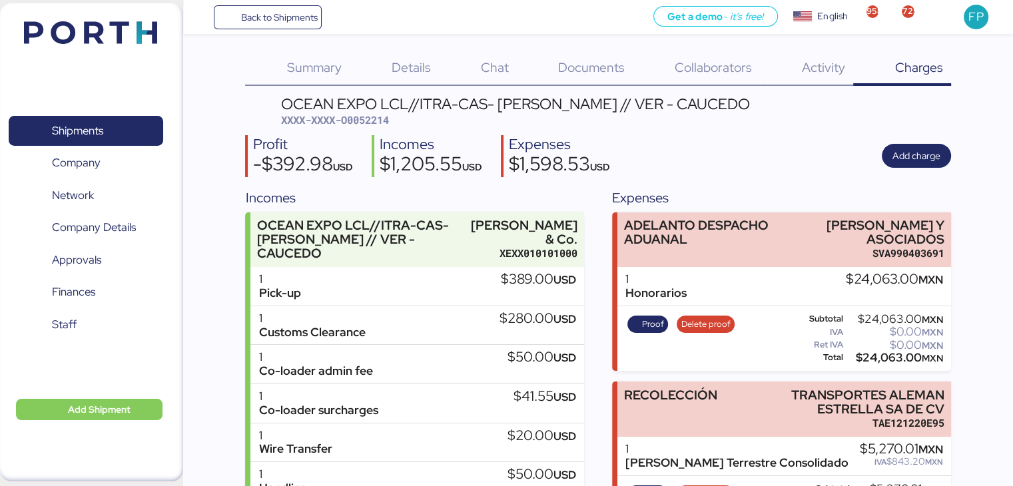
click at [370, 123] on span "XXXX-XXXX-O0052214" at bounding box center [335, 119] width 108 height 13
copy span "O0052214"
drag, startPoint x: 802, startPoint y: 225, endPoint x: 957, endPoint y: 230, distance: 154.7
click at [957, 230] on div "Summary 0 Details 0 Chat 0 Documents 0 Collaborators 0 Activity 0 Charges 0 OCE…" at bounding box center [506, 320] width 1013 height 649
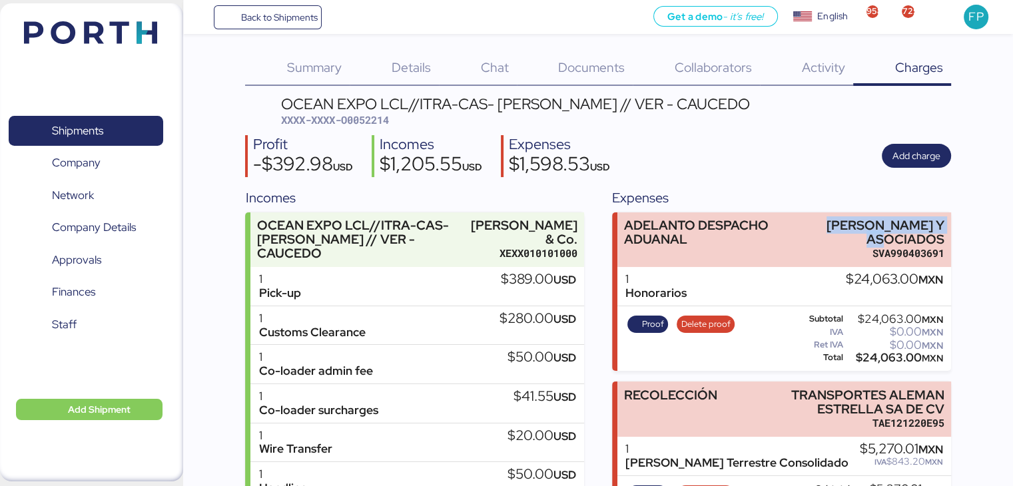
copy div "[PERSON_NAME] Y"
click at [890, 363] on div "$24,063.00 MXN" at bounding box center [894, 358] width 97 height 10
copy div "24,063.00"
click at [424, 71] on span "Details" at bounding box center [411, 67] width 39 height 17
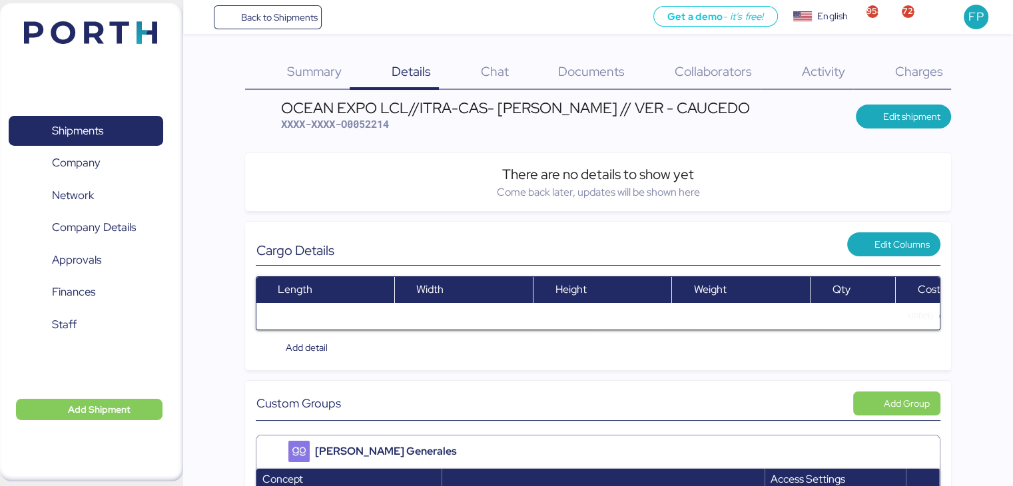
click at [909, 61] on div "Charges 0" at bounding box center [902, 72] width 98 height 35
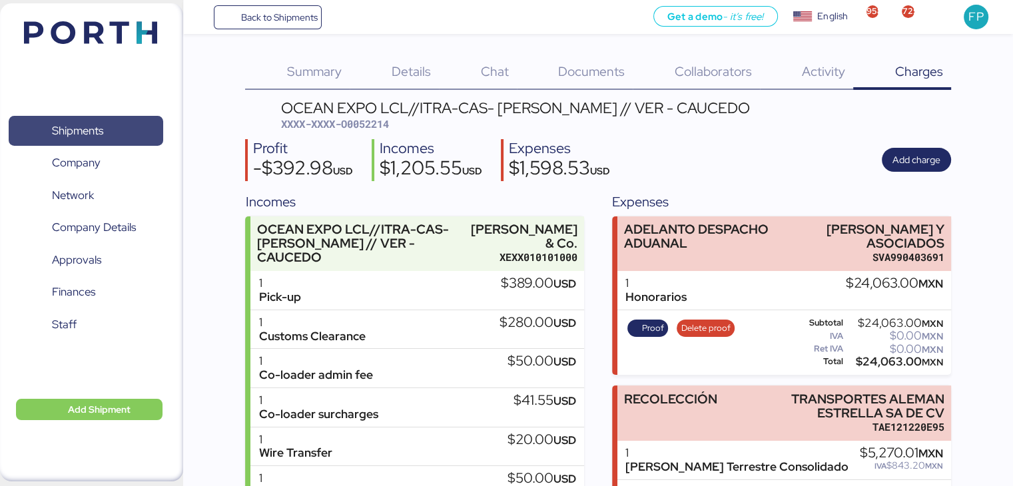
click at [105, 121] on span "Shipments" at bounding box center [85, 130] width 143 height 19
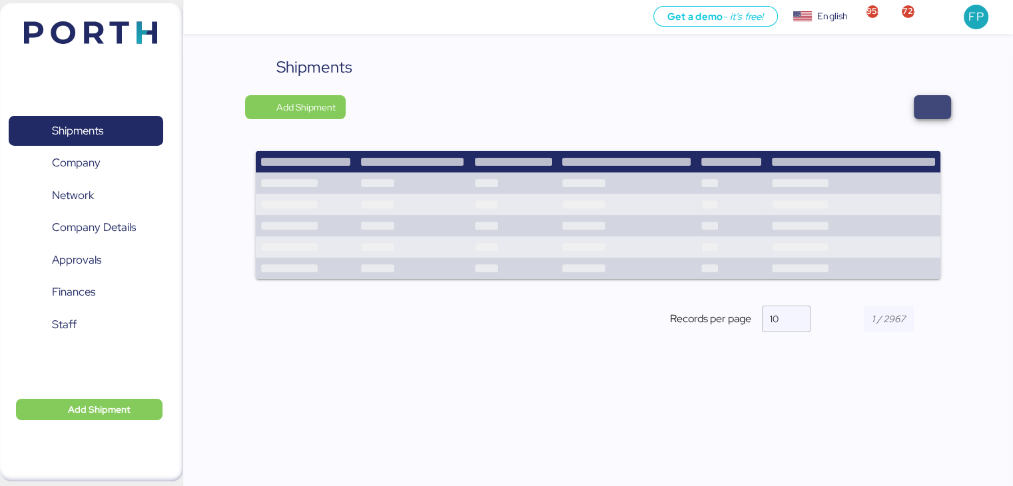
click at [938, 118] on span "button" at bounding box center [932, 107] width 37 height 24
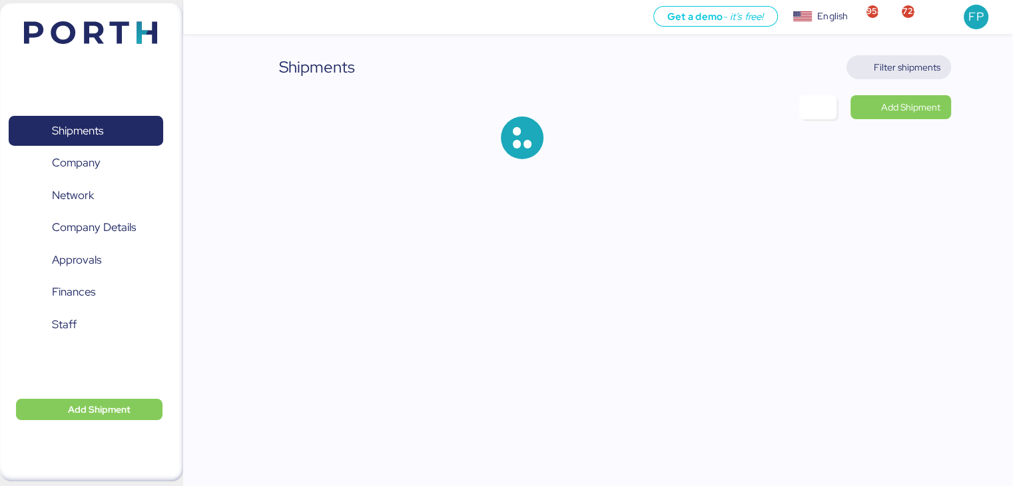
click at [928, 70] on span "Filter shipments" at bounding box center [907, 67] width 67 height 16
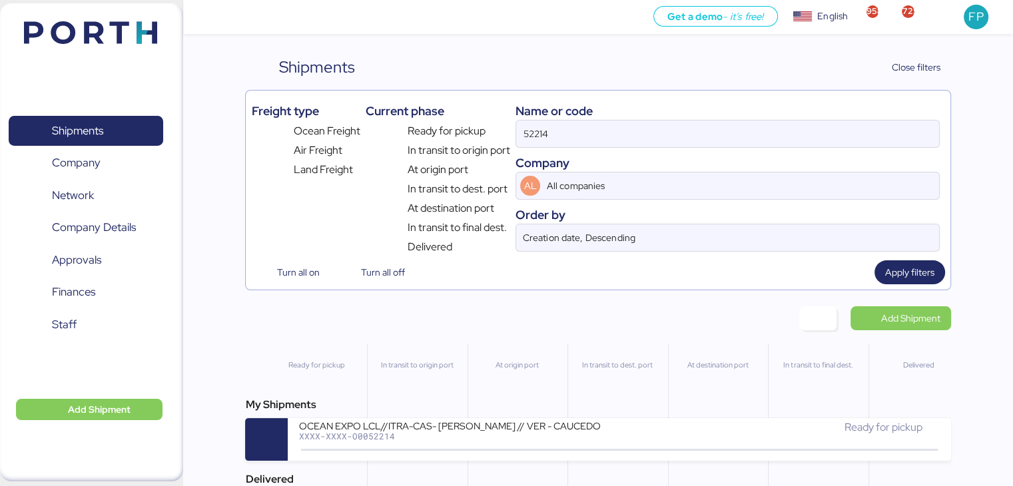
click at [538, 115] on div "Name or code" at bounding box center [728, 111] width 424 height 18
click at [549, 133] on input "52214" at bounding box center [727, 134] width 422 height 27
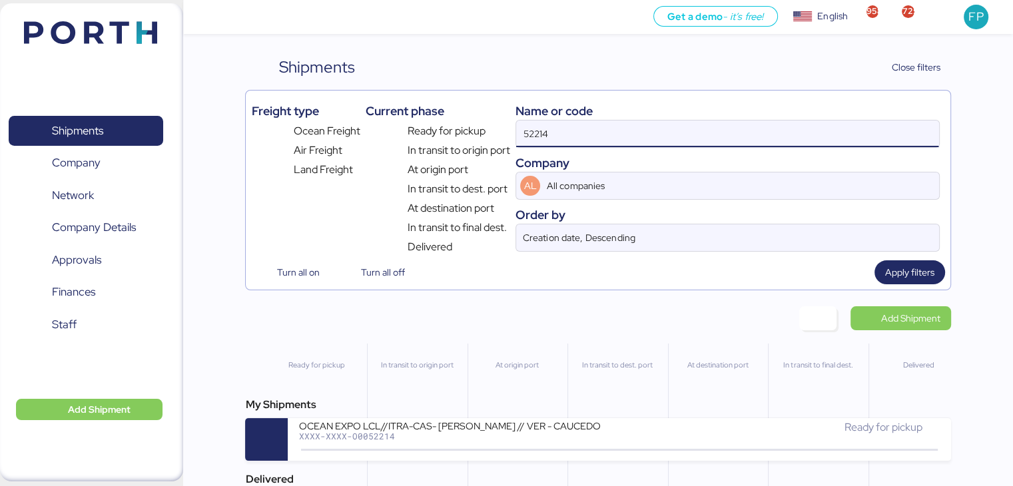
click at [549, 133] on input "52214" at bounding box center [727, 134] width 422 height 27
paste input "O0052182"
type input "O0052182"
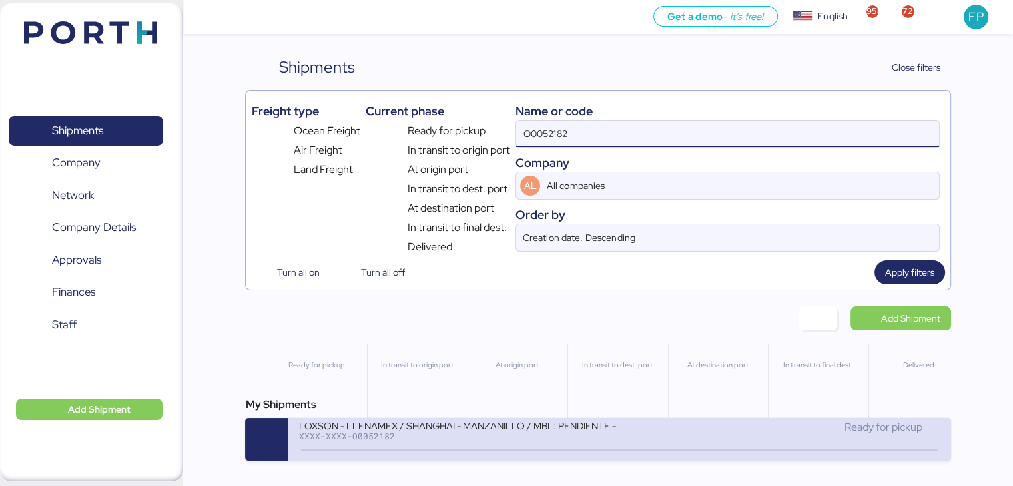
click at [466, 443] on div "LOXSON - LLENAMEX / SHANGHAI - MANZANILLO / MBL: PENDIENTE - HBL: KSSE250907965…" at bounding box center [458, 434] width 321 height 29
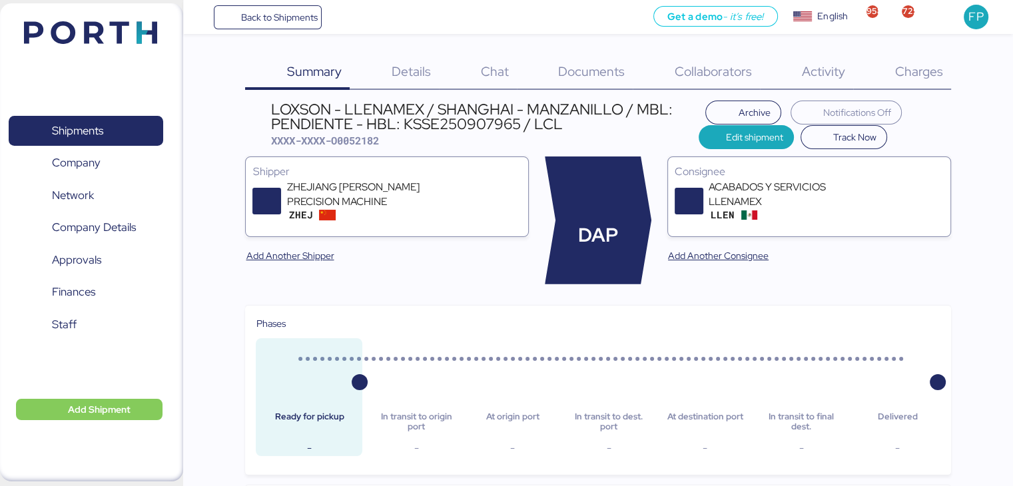
click at [911, 81] on div "Charges 0" at bounding box center [902, 72] width 98 height 35
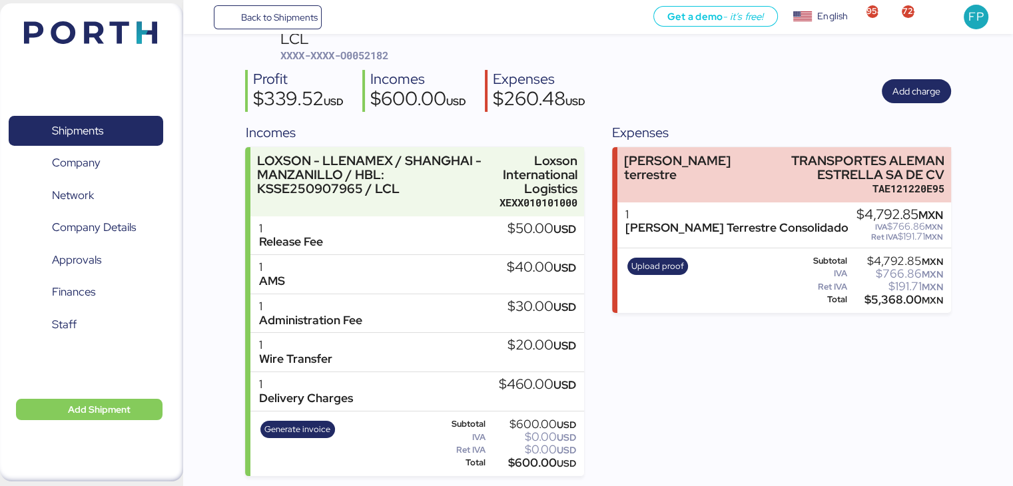
scroll to position [81, 0]
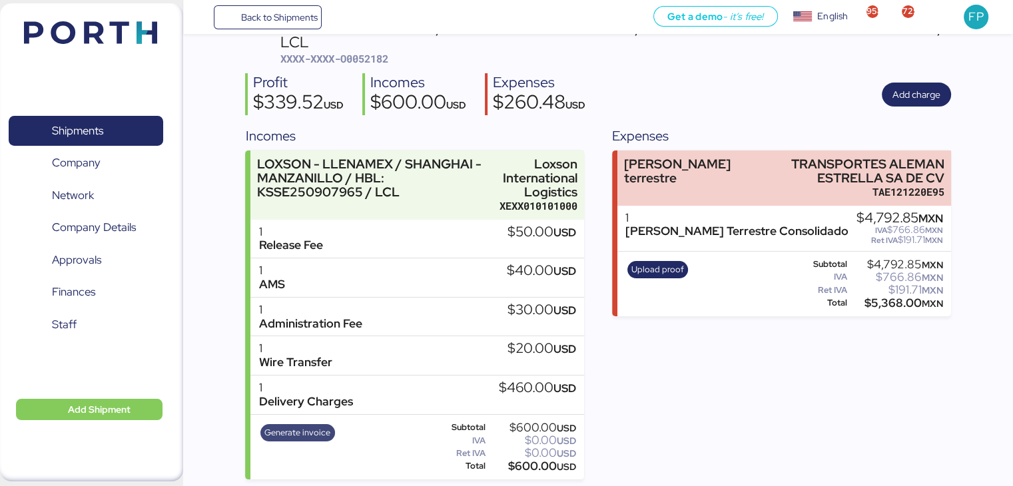
click at [304, 434] on span "Generate invoice" at bounding box center [297, 433] width 66 height 15
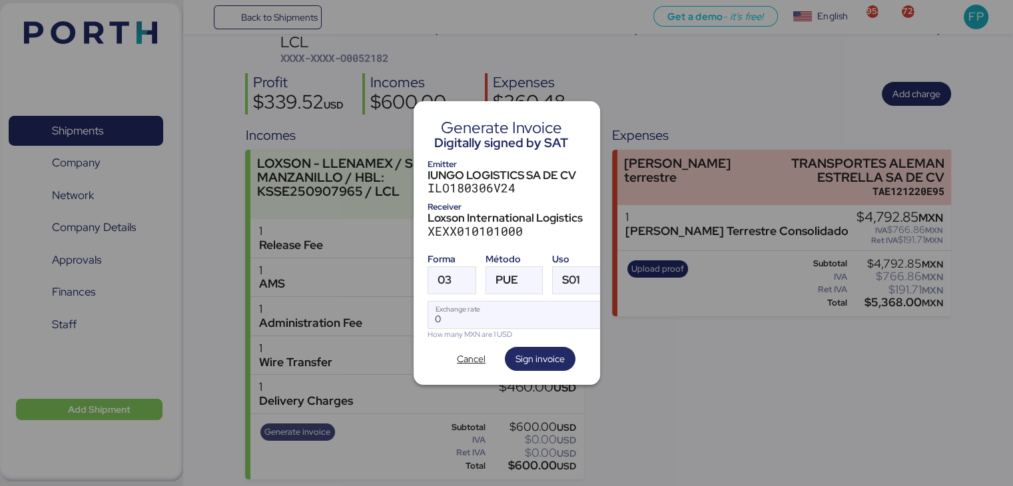
scroll to position [0, 0]
click at [448, 279] on span "03" at bounding box center [445, 279] width 14 height 11
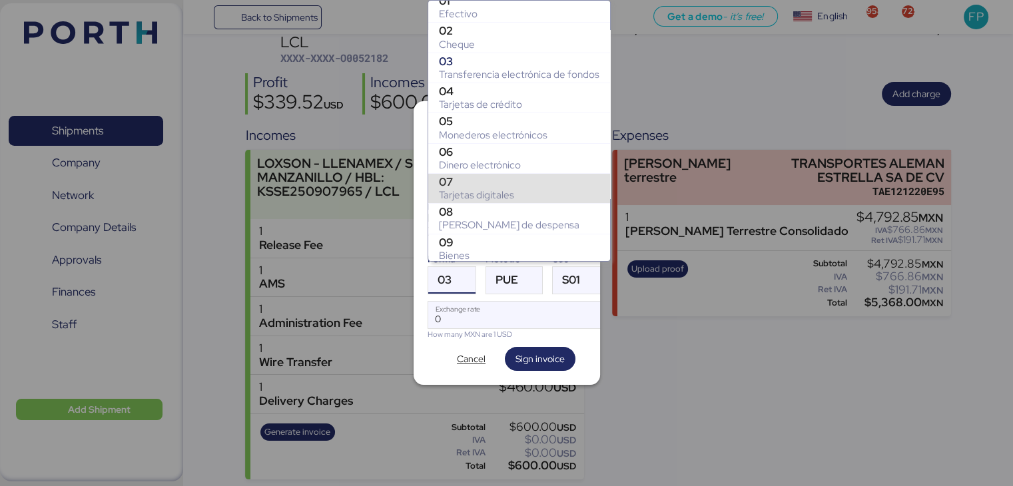
scroll to position [208, 0]
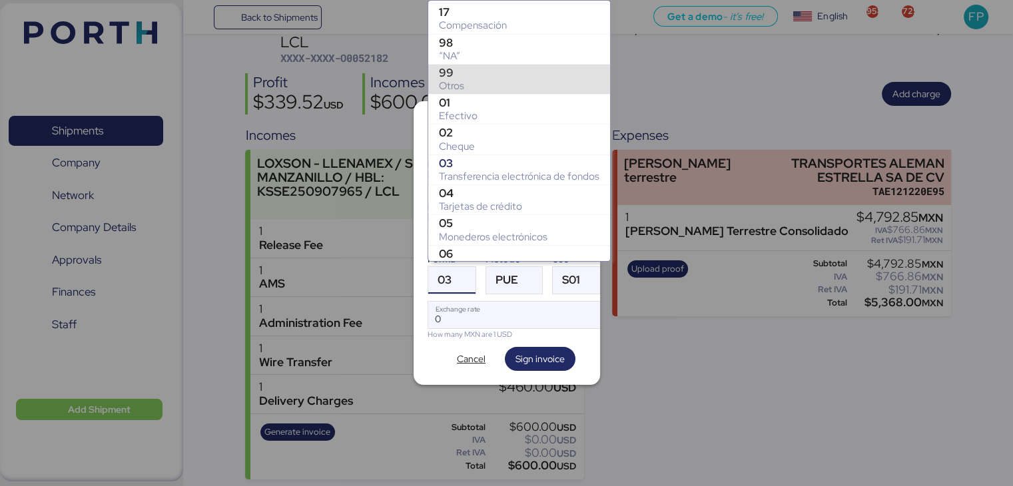
click at [465, 83] on div "Otros" at bounding box center [519, 85] width 161 height 13
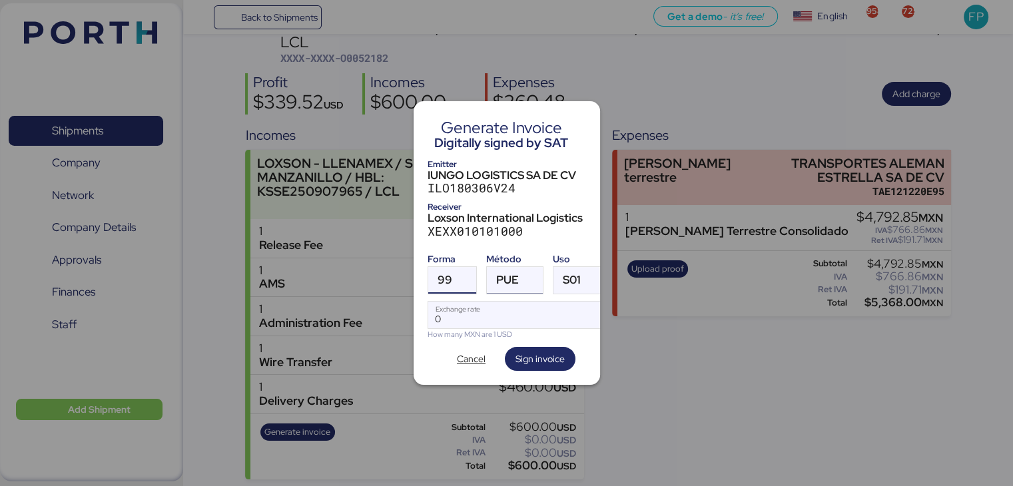
click at [514, 274] on span "PUE" at bounding box center [507, 279] width 23 height 11
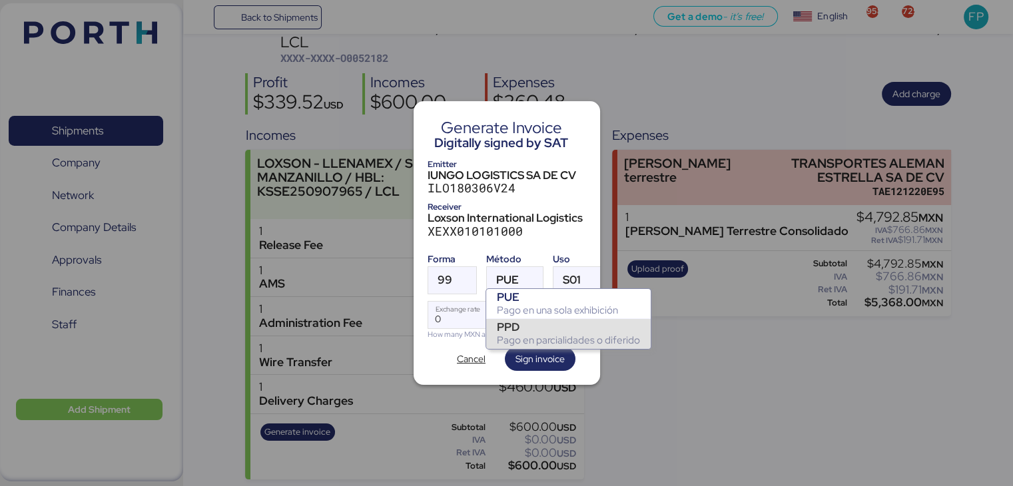
click at [516, 332] on div "PPD" at bounding box center [568, 326] width 143 height 13
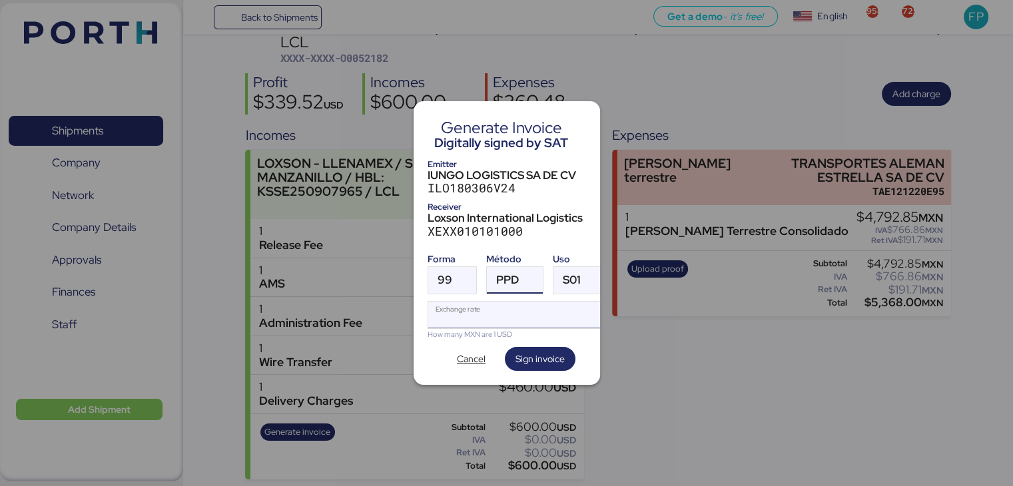
click at [482, 314] on input "Exchange rate" at bounding box center [516, 315] width 177 height 27
type input "0"
paste input "18.3855"
type input "18.3855"
click at [552, 362] on span "Sign invoice" at bounding box center [540, 359] width 49 height 19
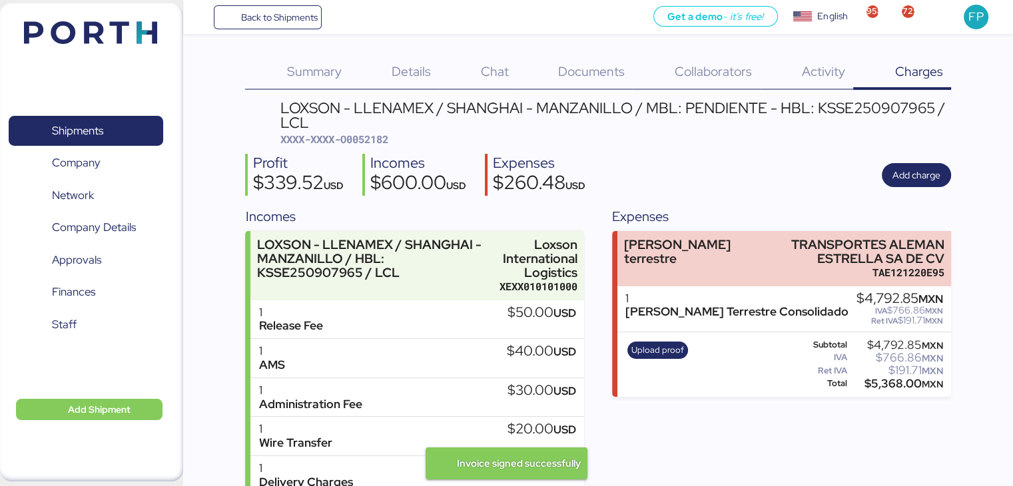
scroll to position [81, 0]
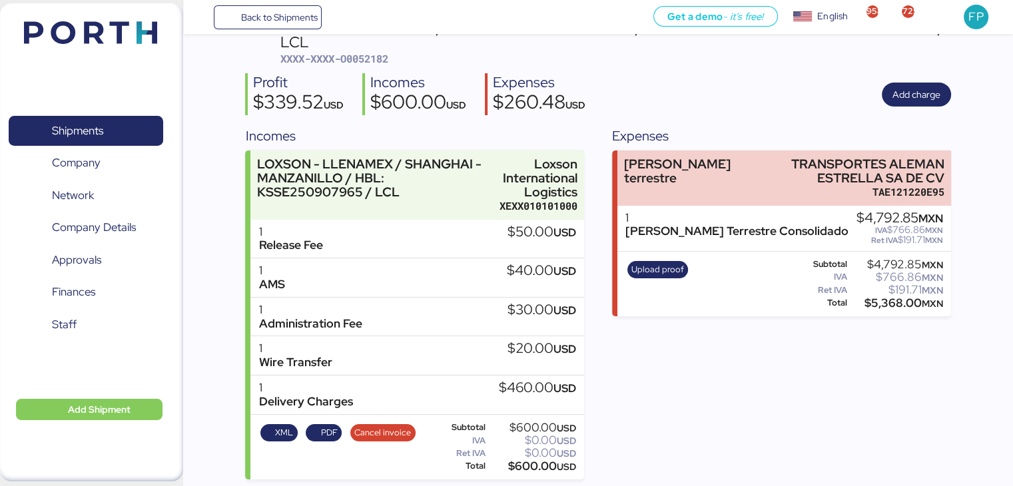
click at [373, 67] on div "LOXSON - LLENAMEX / SHANGHAI - MANZANILLO / MBL: PENDIENTE - HBL: KSSE250907965…" at bounding box center [598, 250] width 706 height 460
click at [370, 59] on span "XXXX-XXXX-O0052182" at bounding box center [334, 58] width 108 height 13
copy span "O0052182"
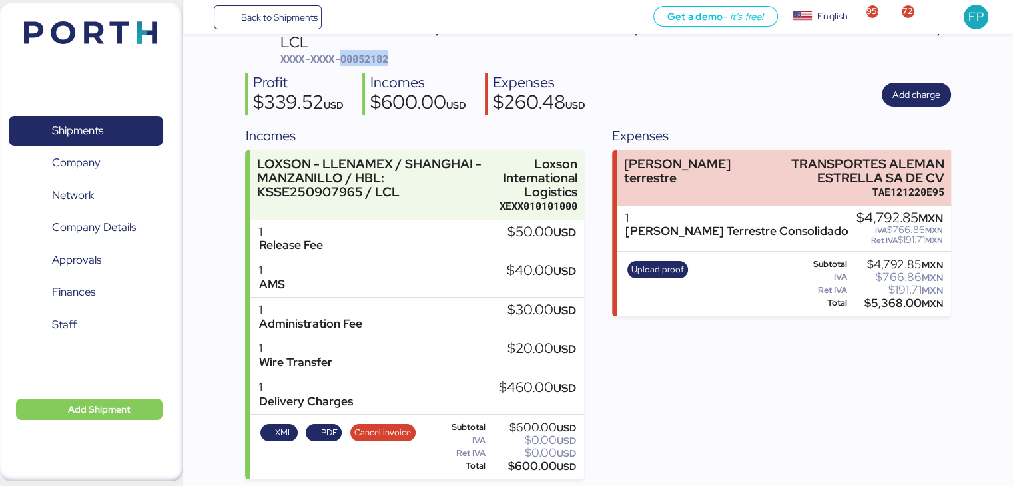
scroll to position [84, 0]
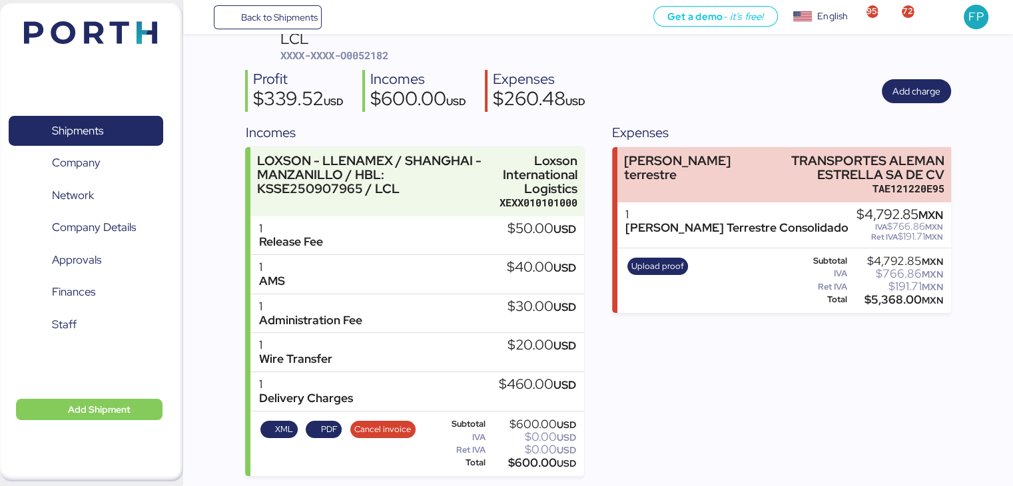
click at [532, 463] on div "$600.00 USD" at bounding box center [532, 463] width 88 height 10
copy div "600.00"
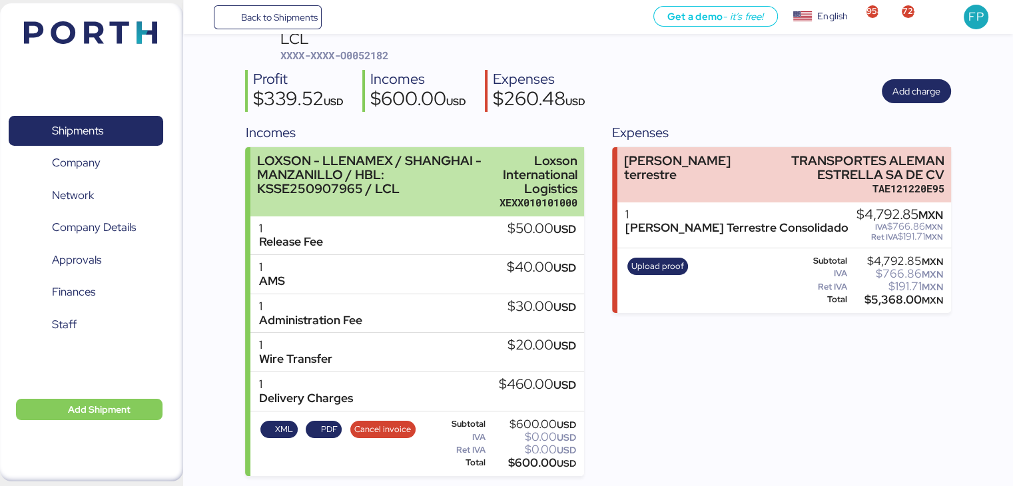
scroll to position [0, 0]
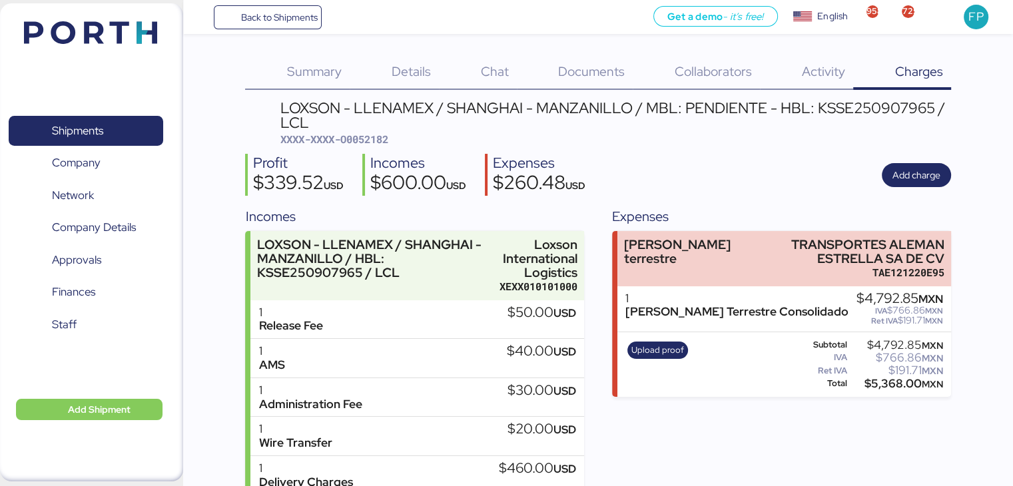
click at [370, 137] on span "XXXX-XXXX-O0052182" at bounding box center [334, 139] width 108 height 13
copy span "O0052182"
